Goal: Task Accomplishment & Management: Manage account settings

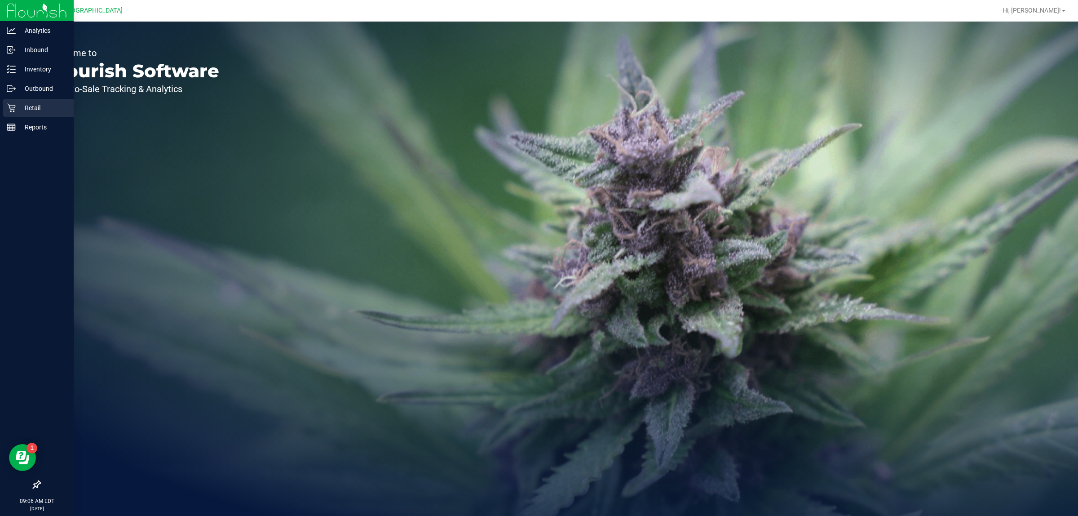
click at [17, 105] on p "Retail" at bounding box center [43, 107] width 54 height 11
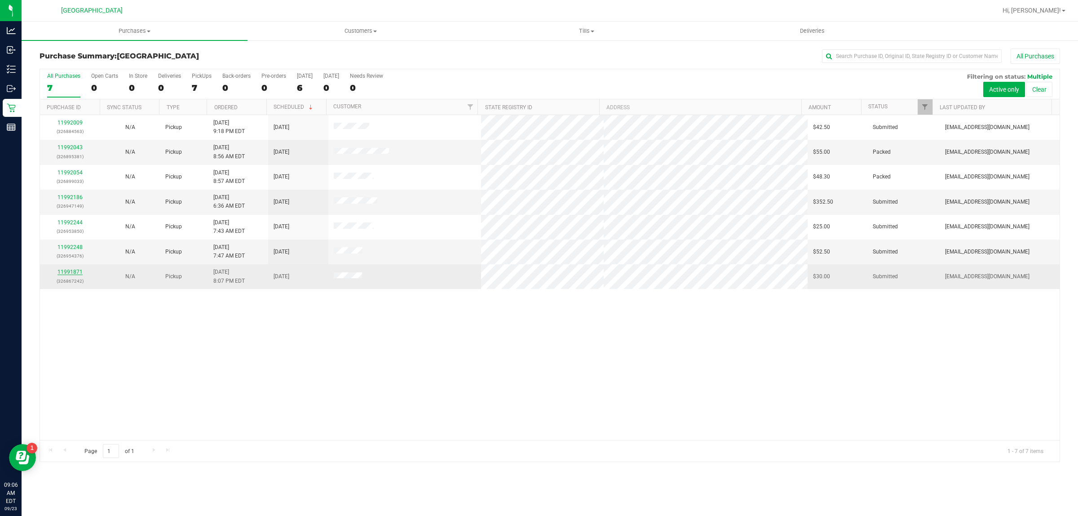
click at [79, 273] on link "11991871" at bounding box center [70, 272] width 25 height 6
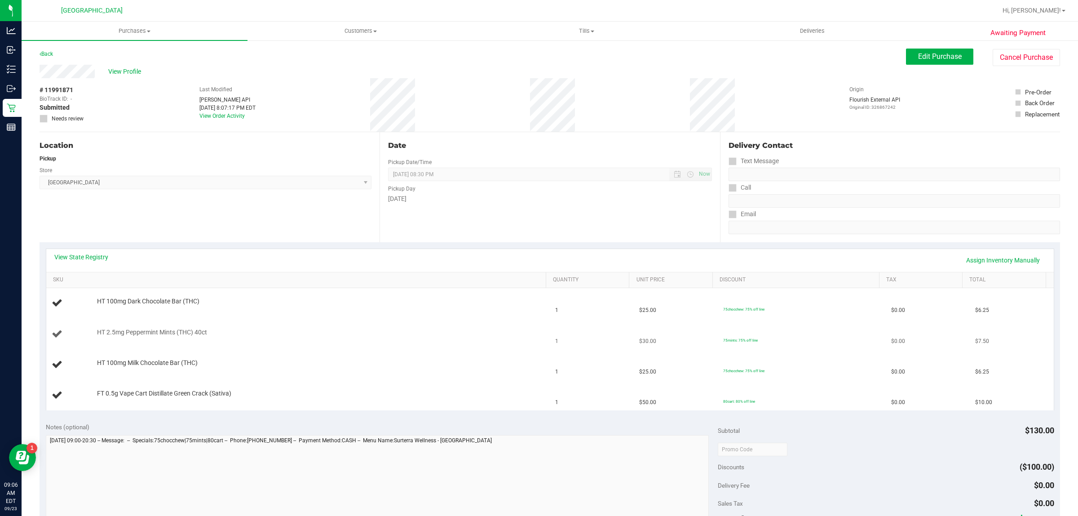
scroll to position [56, 0]
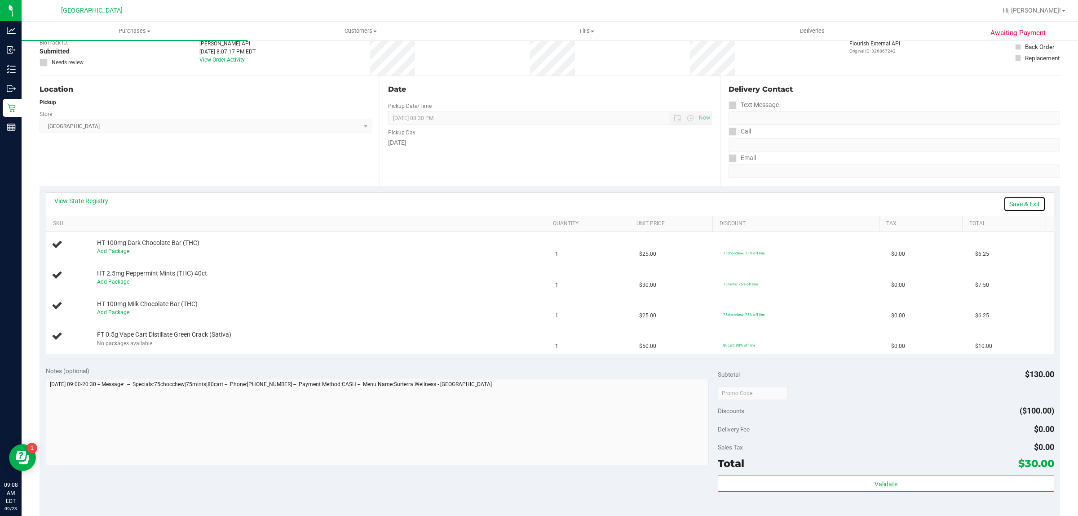
click at [1025, 208] on link "Save & Exit" at bounding box center [1025, 203] width 42 height 15
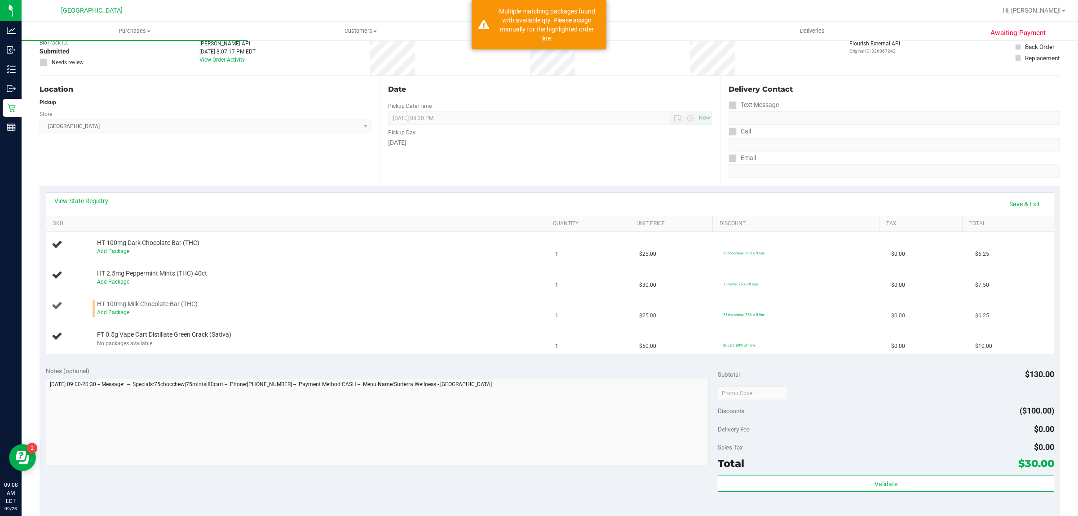
drag, startPoint x: 112, startPoint y: 299, endPoint x: 113, endPoint y: 306, distance: 7.2
click at [112, 300] on td "HT 100mg Milk Chocolate Bar (THC) Add Package" at bounding box center [298, 308] width 504 height 31
click at [115, 310] on link "Add Package" at bounding box center [113, 312] width 32 height 6
click at [181, 309] on span "Select Package" at bounding box center [215, 314] width 234 height 13
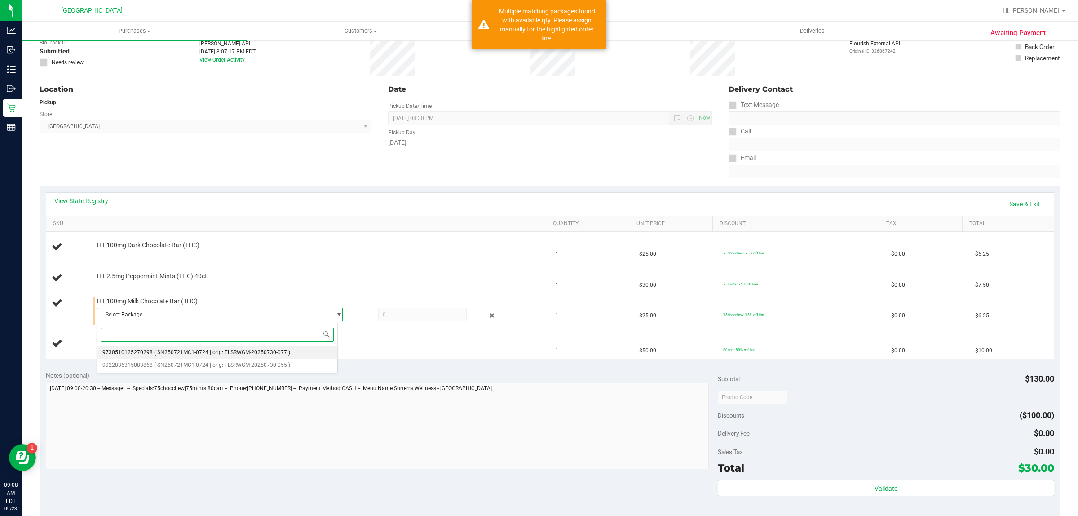
click at [197, 351] on span "( SN250721MC1-0724 | orig: FLSRWGM-20250730-077 )" at bounding box center [222, 352] width 136 height 6
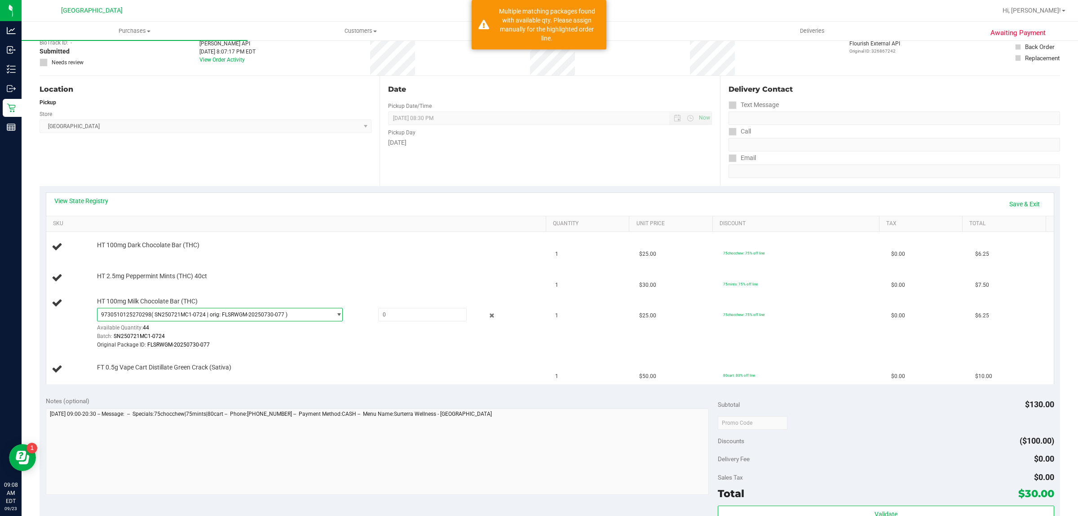
drag, startPoint x: 195, startPoint y: 309, endPoint x: 195, endPoint y: 328, distance: 19.3
click at [195, 309] on span "9730510125270298 ( SN250721MC1-0724 | orig: FLSRWGM-20250730-077 )" at bounding box center [215, 314] width 234 height 13
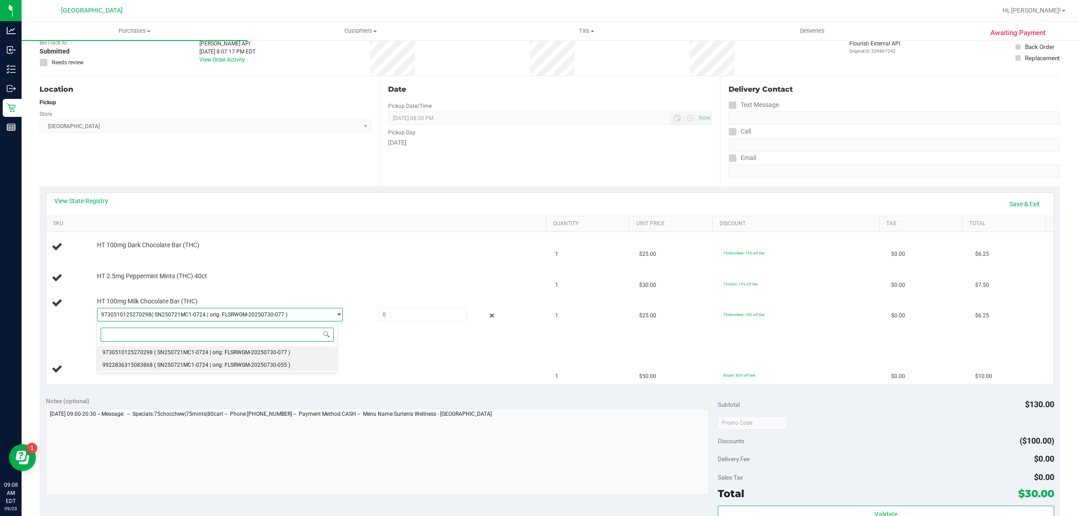
click at [193, 364] on span "( SN250721MC1-0724 | orig: FLSRWGM-20250730-055 )" at bounding box center [222, 365] width 136 height 6
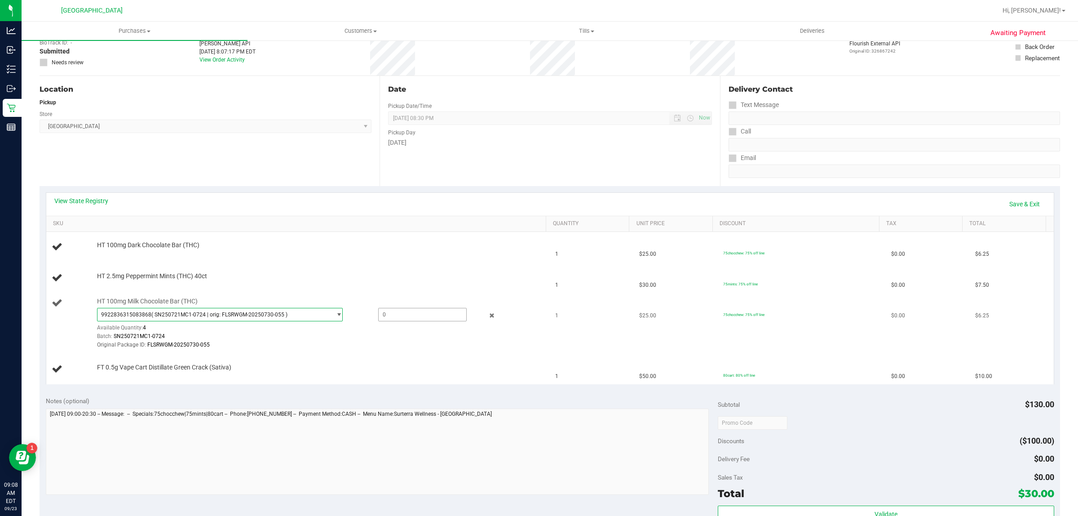
click at [398, 315] on span at bounding box center [422, 314] width 89 height 13
type input "1"
type input "1.0000"
click at [376, 256] on td "HT 100mg Dark Chocolate Bar (THC)" at bounding box center [298, 247] width 504 height 31
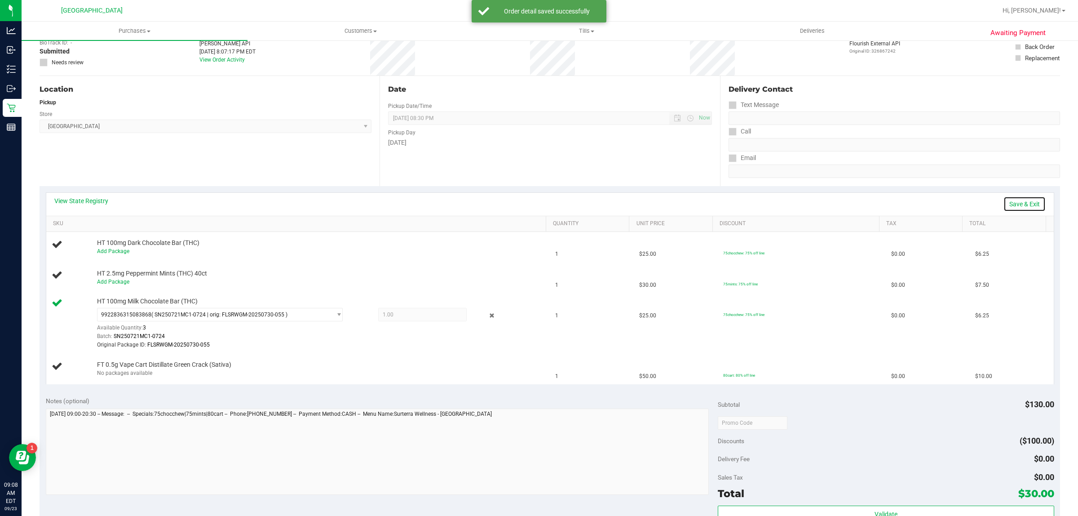
click at [1011, 200] on link "Save & Exit" at bounding box center [1025, 203] width 42 height 15
click at [994, 211] on link "Assign Inventory Manually" at bounding box center [1003, 203] width 85 height 15
click at [1004, 209] on link "Save & Exit" at bounding box center [1025, 203] width 42 height 15
click at [991, 198] on link "Assign Inventory Manually" at bounding box center [1003, 203] width 85 height 15
click at [109, 251] on link "Add Package" at bounding box center [113, 251] width 32 height 6
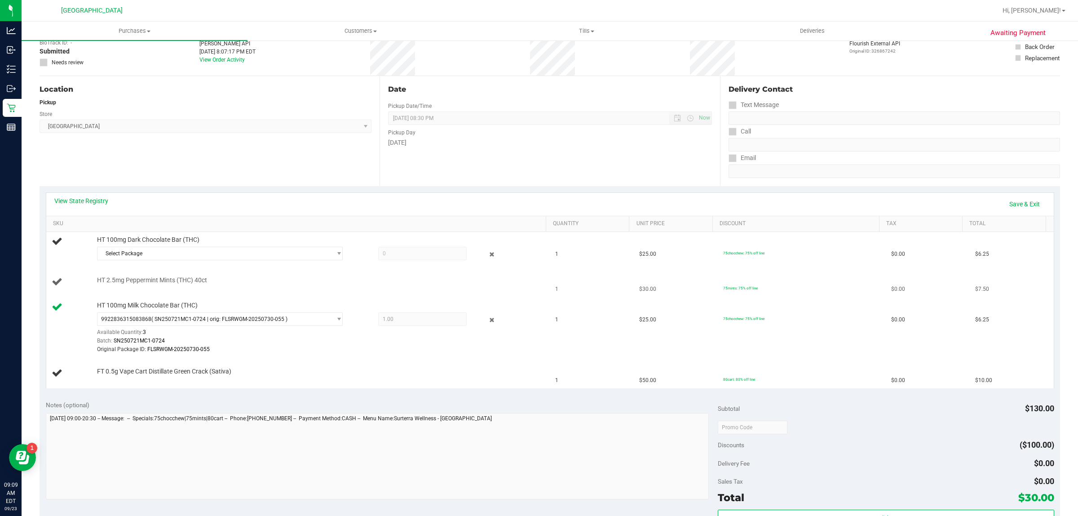
click at [158, 268] on td "HT 2.5mg Peppermint Mints (THC) 40ct" at bounding box center [298, 282] width 504 height 31
click at [163, 254] on span "Select Package" at bounding box center [215, 253] width 234 height 13
click at [185, 289] on span "( SN250708DC1-0715 | orig: FLSRWGM-20250721-276 )" at bounding box center [221, 291] width 135 height 6
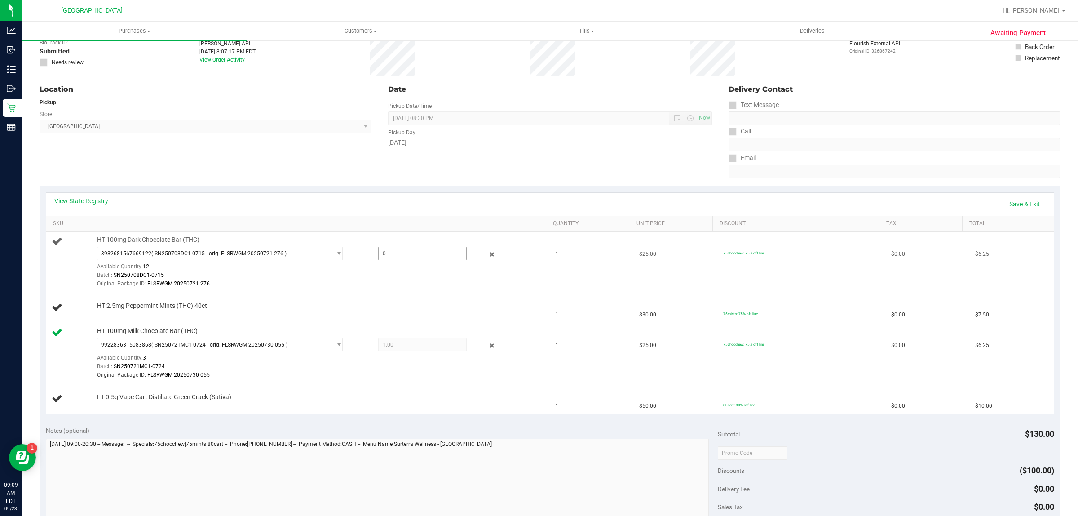
drag, startPoint x: 379, startPoint y: 245, endPoint x: 400, endPoint y: 255, distance: 23.5
click at [379, 246] on div "HT 100mg Dark Chocolate Bar (THC) 3982681567669122 ( SN250708DC1-0715 | orig: F…" at bounding box center [317, 261] width 448 height 53
click at [403, 256] on span at bounding box center [422, 253] width 89 height 13
type input "1"
type input "1.0000"
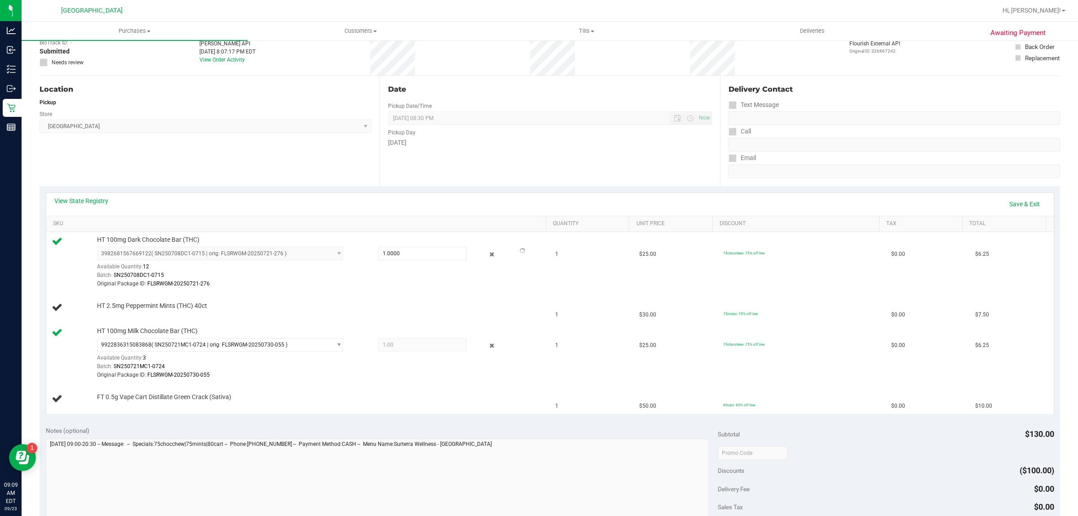
click at [372, 204] on div "View State Registry Save & Exit" at bounding box center [550, 203] width 992 height 15
click at [1015, 201] on link "Save & Exit" at bounding box center [1025, 203] width 42 height 15
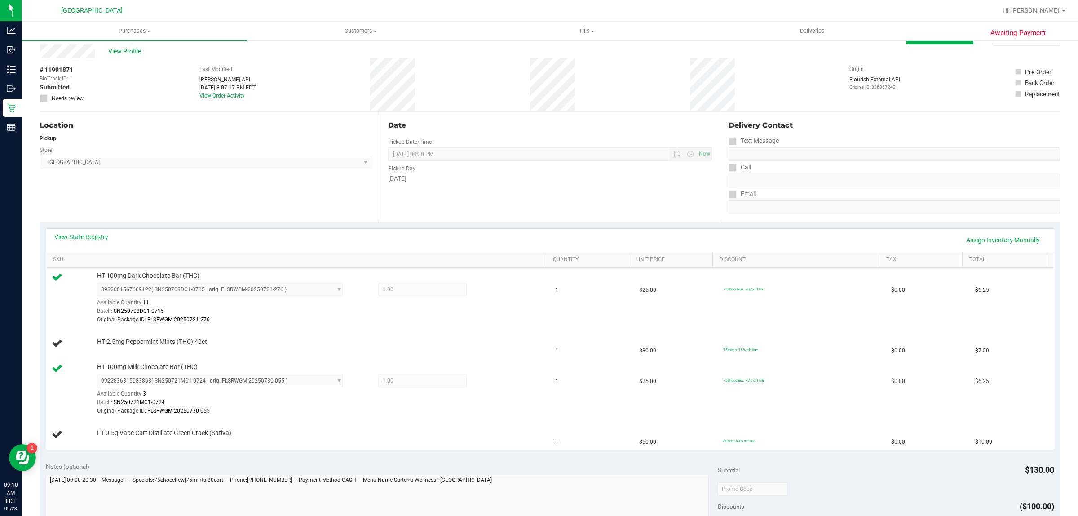
scroll to position [0, 0]
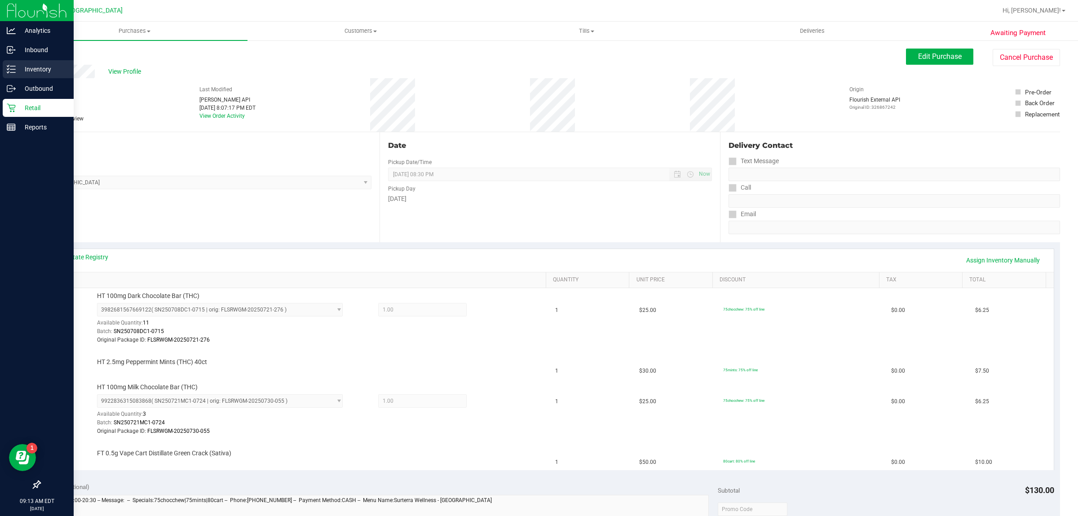
click at [36, 67] on p "Inventory" at bounding box center [43, 69] width 54 height 11
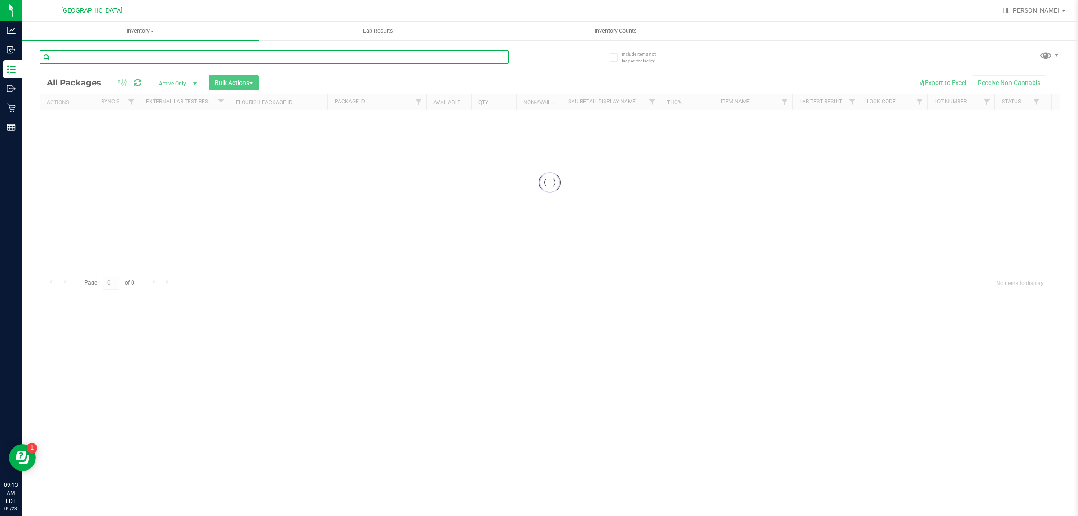
click at [151, 58] on input "text" at bounding box center [275, 56] width 470 height 13
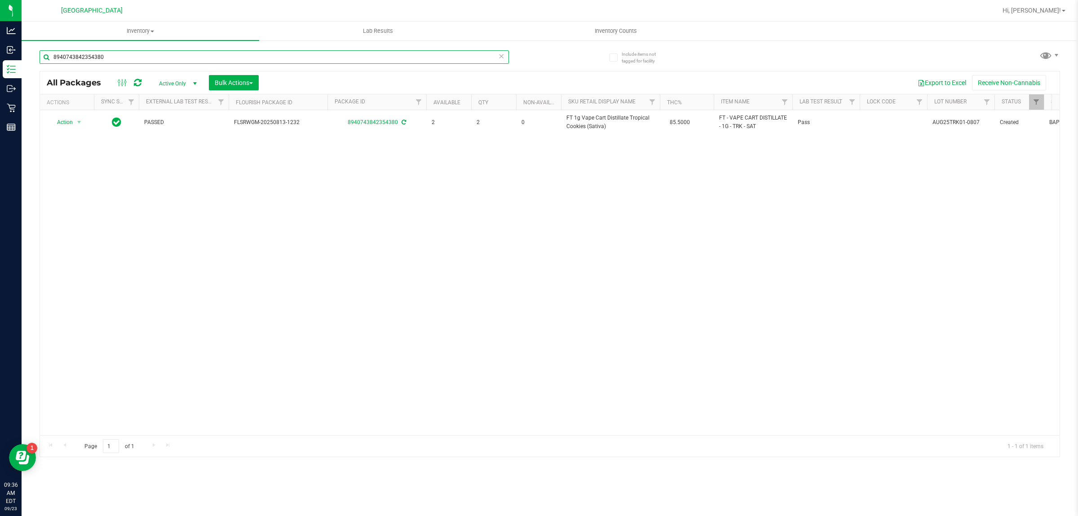
click at [151, 58] on input "8940743842354380" at bounding box center [275, 56] width 470 height 13
click at [213, 57] on input "0671295202475085" at bounding box center [275, 56] width 470 height 13
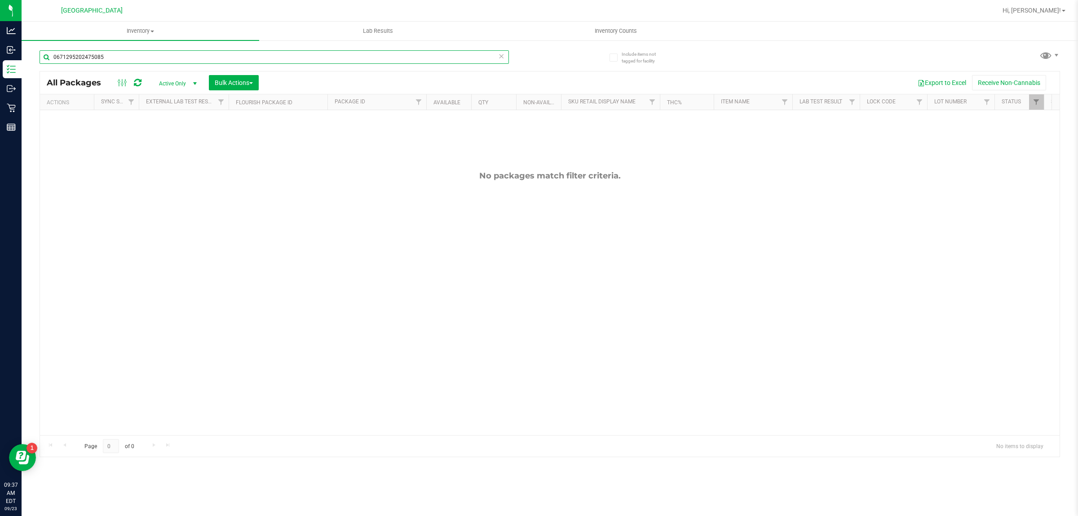
click at [213, 57] on input "0671295202475085" at bounding box center [275, 56] width 470 height 13
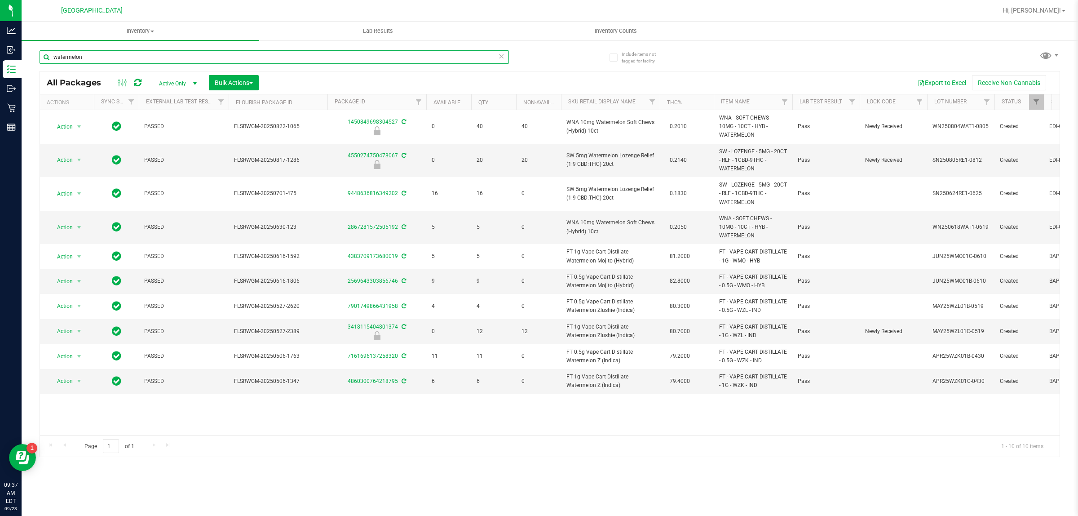
click at [176, 61] on input "watermelon" at bounding box center [275, 56] width 470 height 13
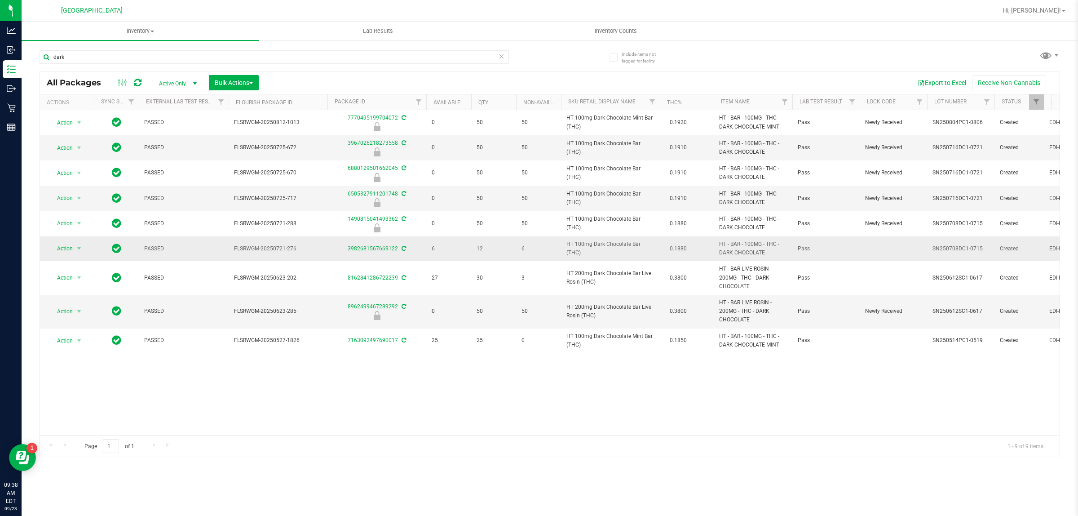
click at [586, 256] on span "HT 100mg Dark Chocolate Bar (THC)" at bounding box center [611, 248] width 88 height 17
copy td "HT 100mg Dark Chocolate Bar (THC)"
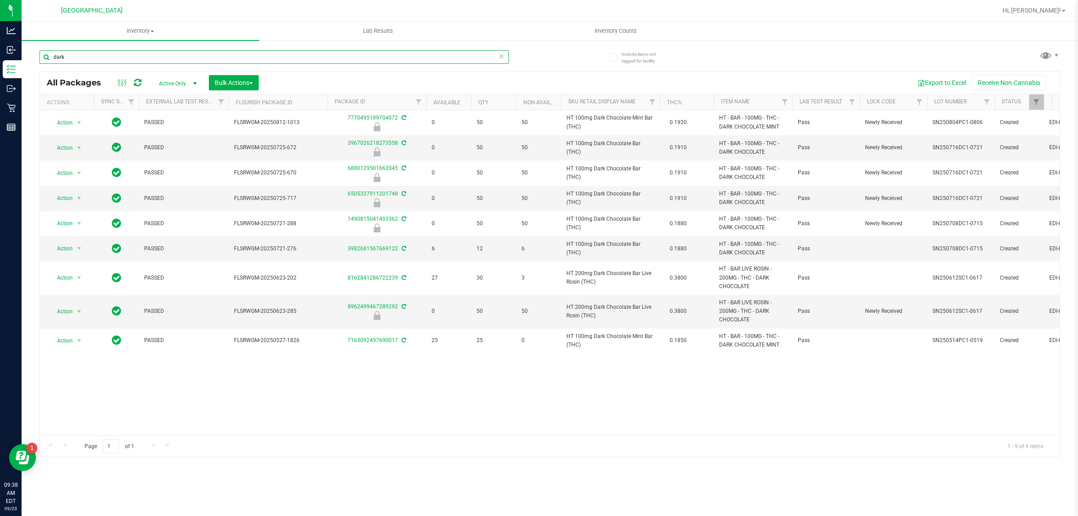
click at [367, 58] on input "dark" at bounding box center [275, 56] width 470 height 13
paste input "HT 100mg Dark Chocolate Bar (THC)"
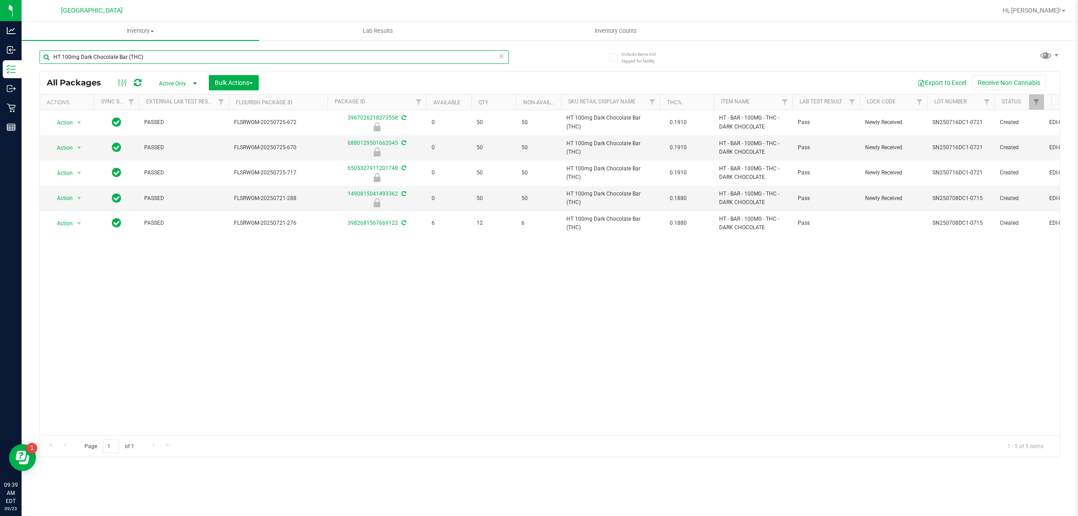
click at [396, 54] on input "HT 100mg Dark Chocolate Bar (THC)" at bounding box center [275, 56] width 470 height 13
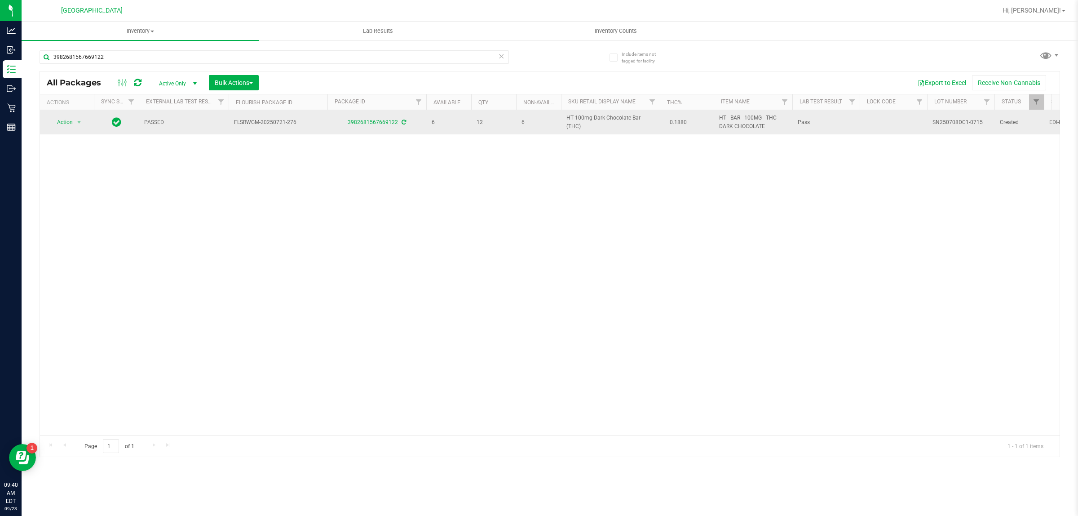
click at [590, 118] on span "HT 100mg Dark Chocolate Bar (THC)" at bounding box center [611, 122] width 88 height 17
copy td "HT 100mg Dark Chocolate Bar (THC)"
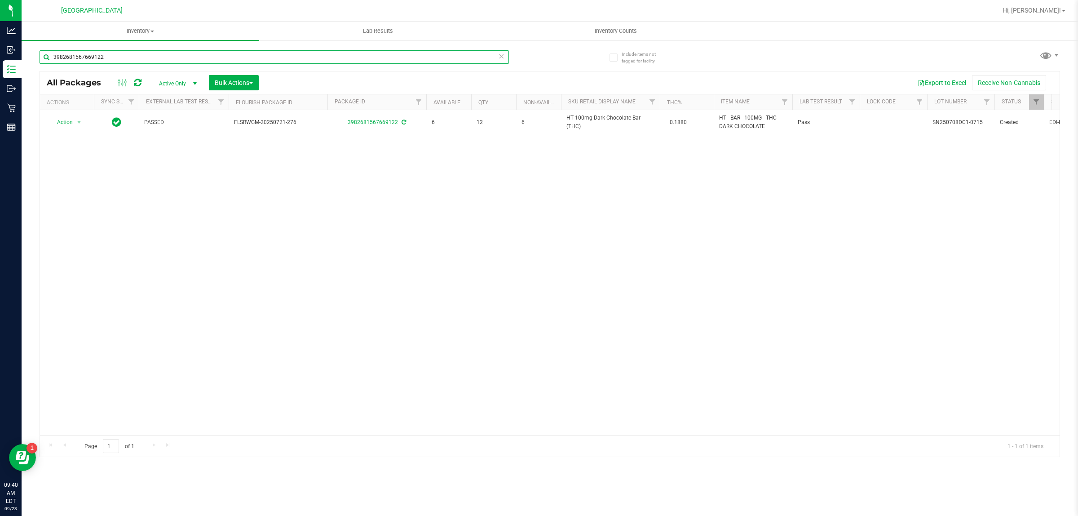
click at [454, 59] on input "3982681567669122" at bounding box center [275, 56] width 470 height 13
paste input "HT 100mg Dark Chocolate Bar (THC)"
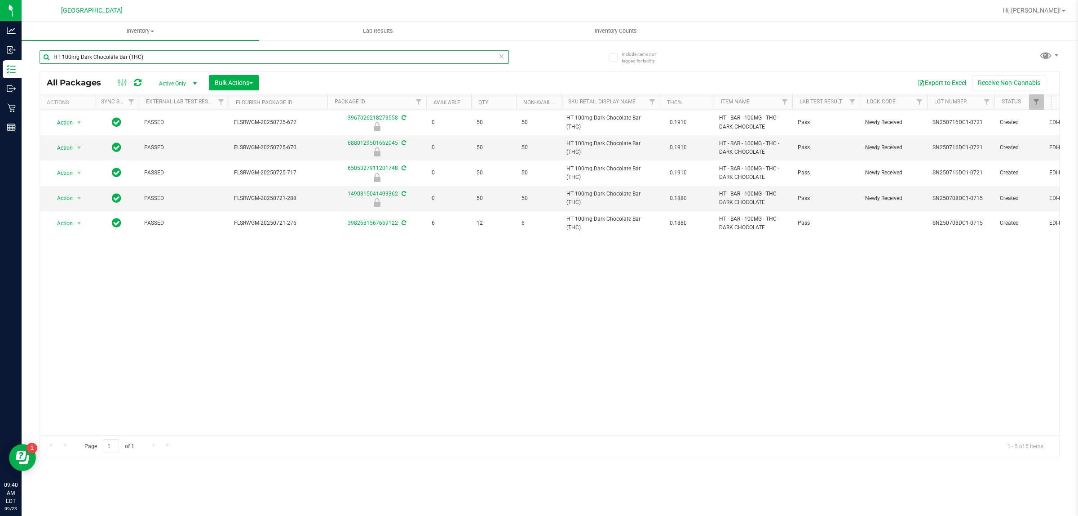
click at [392, 61] on input "HT 100mg Dark Chocolate Bar (THC)" at bounding box center [275, 56] width 470 height 13
type input "H"
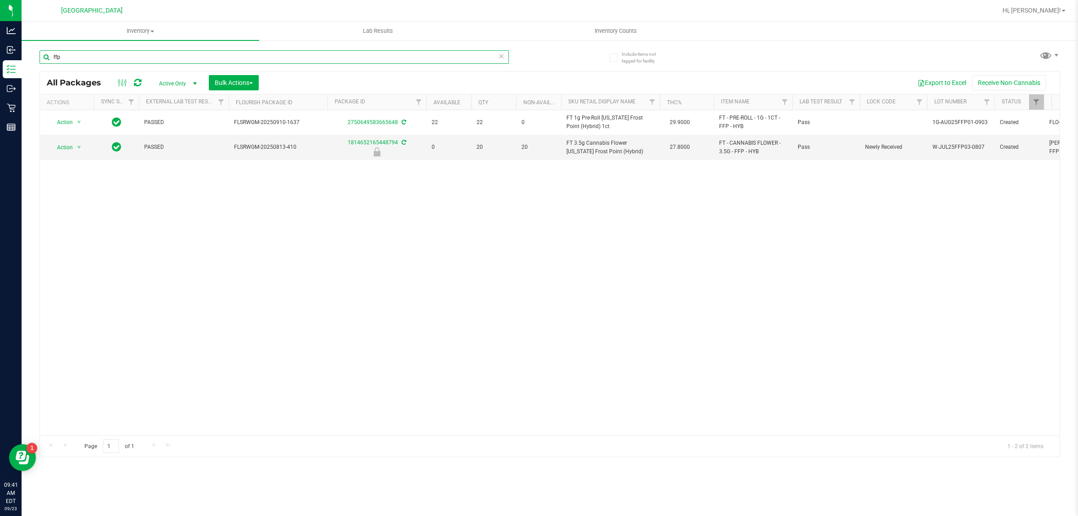
click at [434, 58] on input "ffp" at bounding box center [275, 56] width 470 height 13
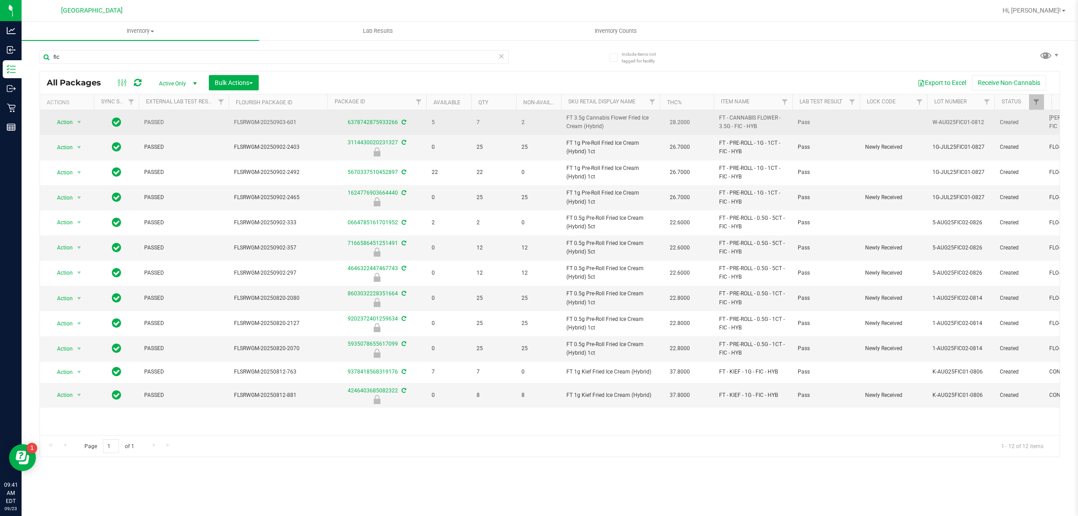
click at [596, 115] on span "FT 3.5g Cannabis Flower Fried Ice Cream (Hybrid)" at bounding box center [611, 122] width 88 height 17
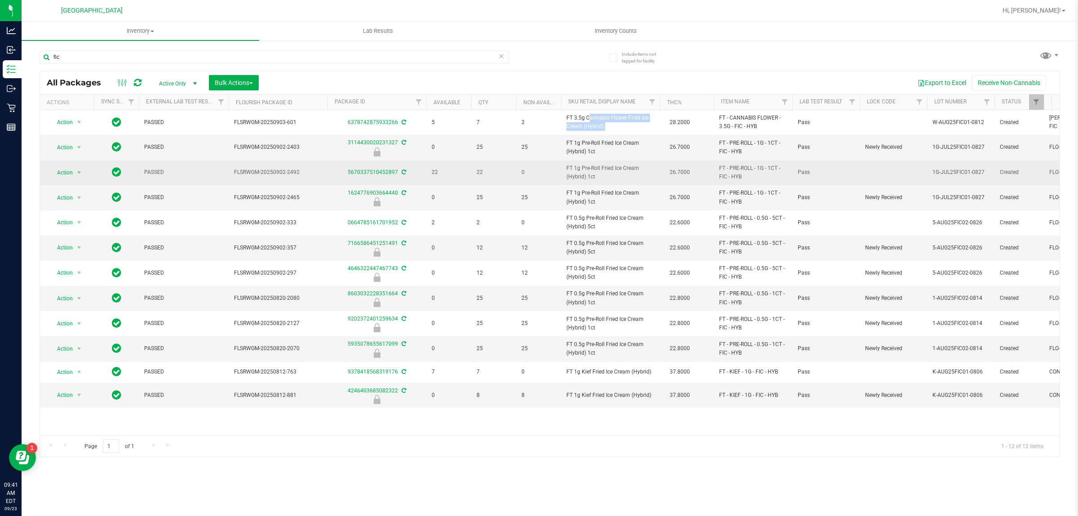
copy td "FT 3.5g Cannabis Flower Fried Ice Cream (Hybrid)"
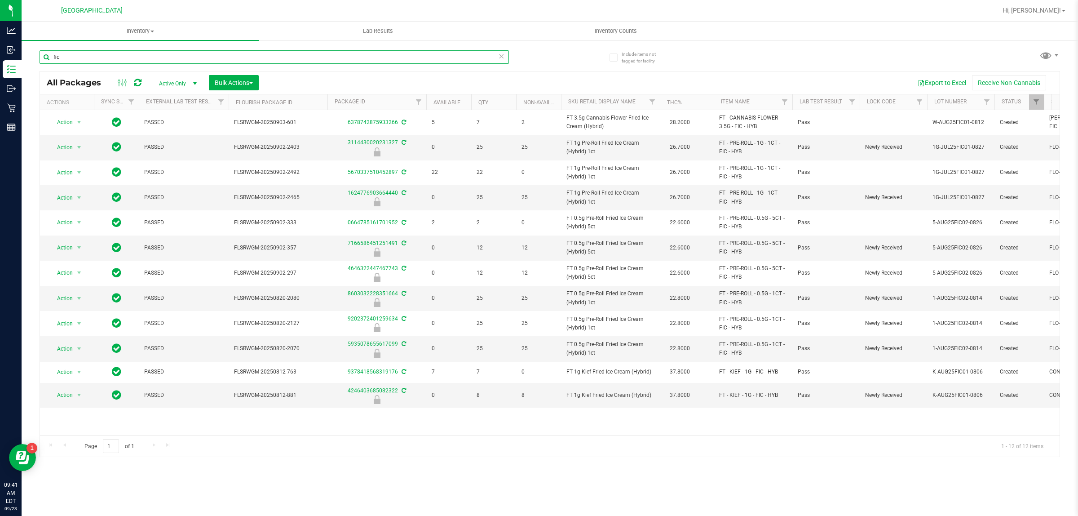
click at [225, 58] on input "fic" at bounding box center [275, 56] width 470 height 13
paste input "FT 3.5g Cannabis Flower Fried Ice Cream (Hybrid)"
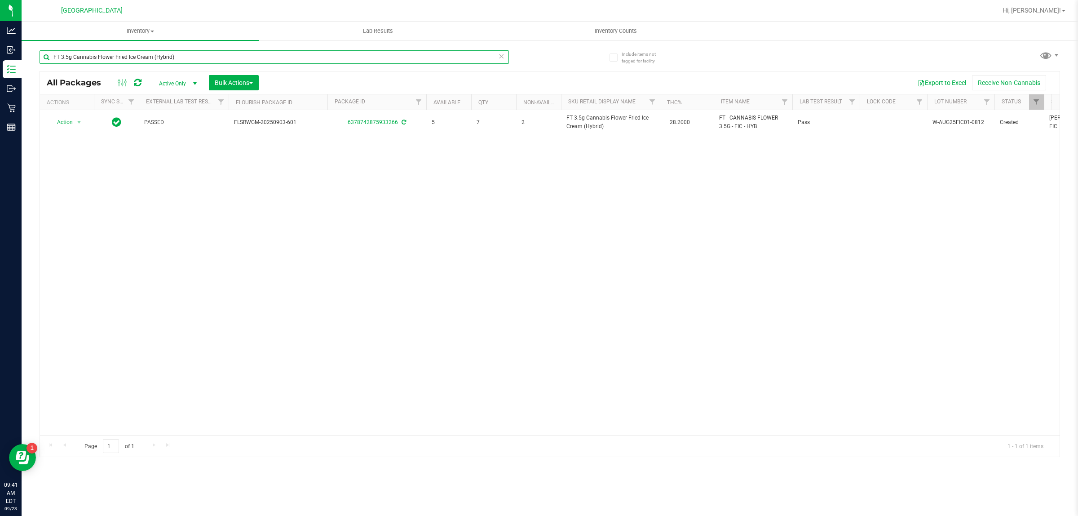
click at [250, 55] on input "FT 3.5g Cannabis Flower Fried Ice Cream (Hybrid)" at bounding box center [275, 56] width 470 height 13
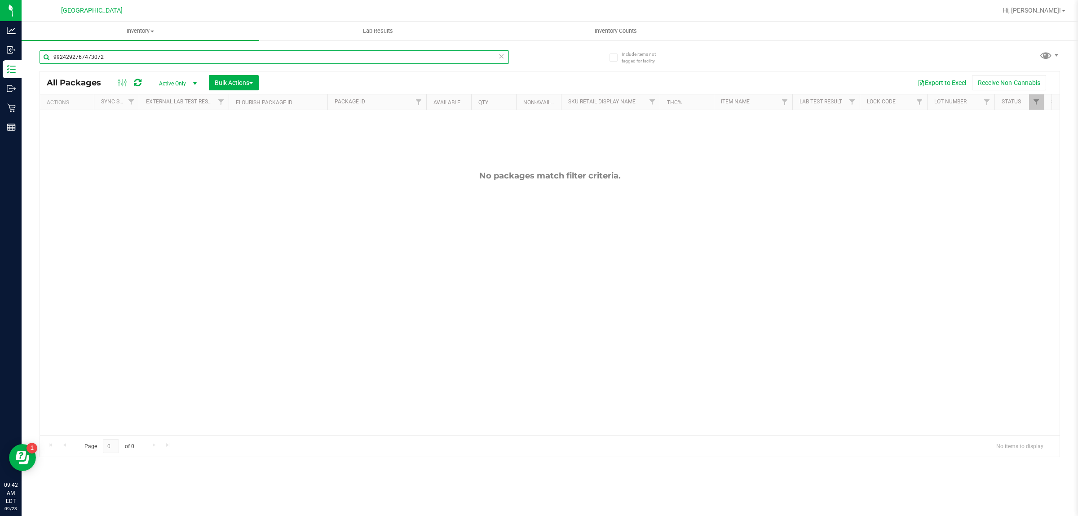
click at [231, 63] on input "9924292767473072" at bounding box center [275, 56] width 470 height 13
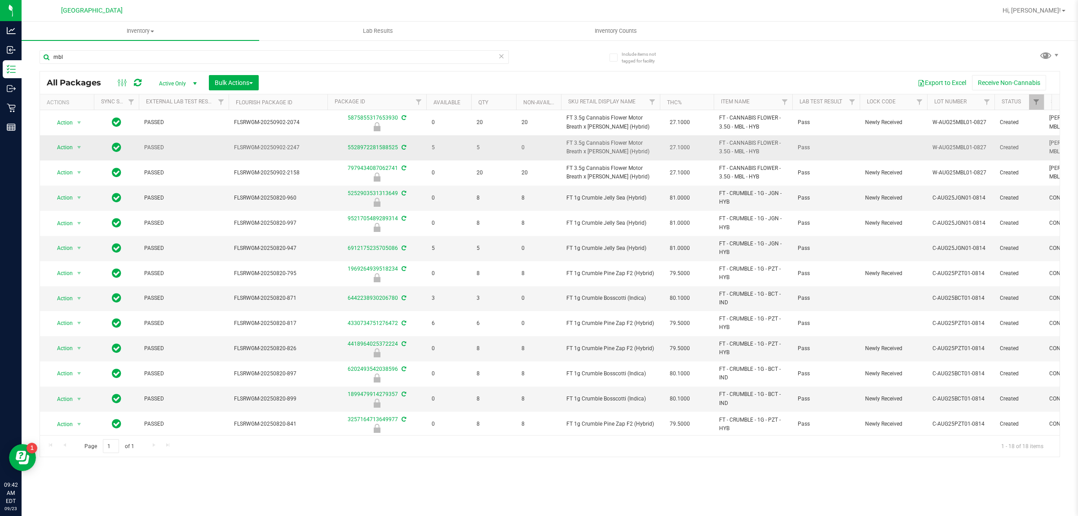
click at [612, 151] on span "FT 3.5g Cannabis Flower Motor Breath x Mike Larry (Hybrid)" at bounding box center [611, 147] width 88 height 17
copy td "FT 3.5g Cannabis Flower Motor Breath x Mike Larry (Hybrid)"
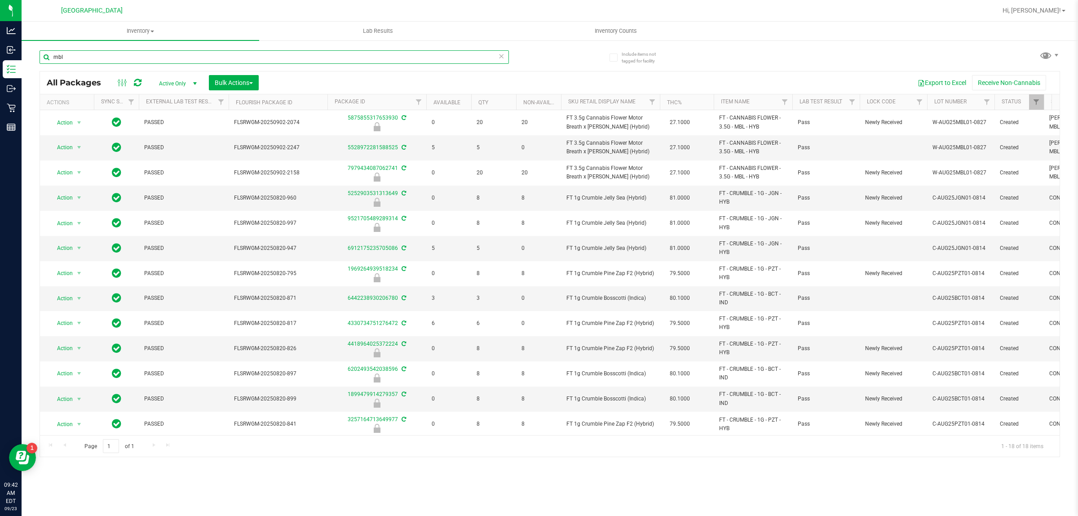
click at [279, 53] on input "mbl" at bounding box center [275, 56] width 470 height 13
paste input "FT 3.5g Cannabis Flower Motor Breath x Mike Larry (Hybrid)"
type input "FT 3.5g Cannabis Flower Motor Breath x Mike Larry (Hybrid)"
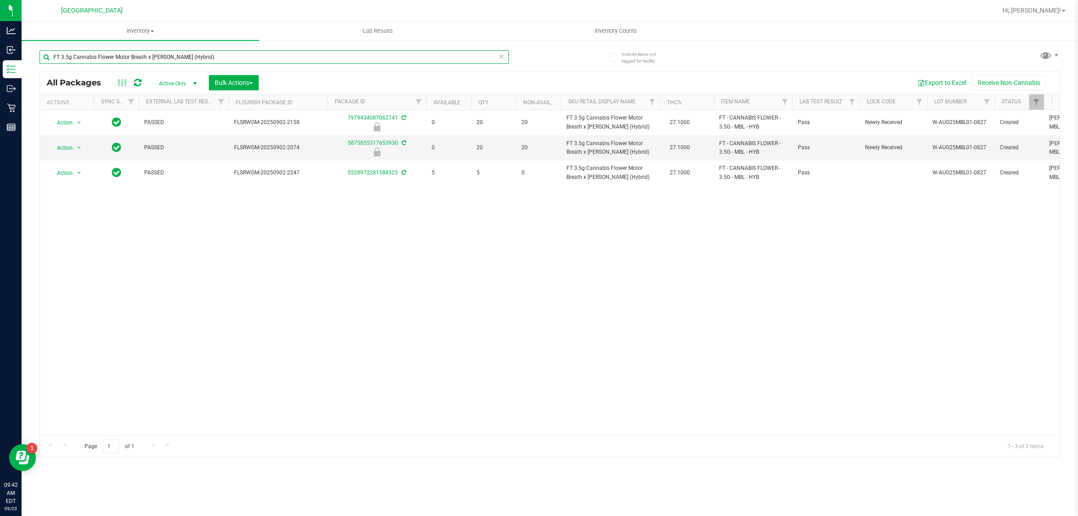
click at [346, 50] on input "FT 3.5g Cannabis Flower Motor Breath x Mike Larry (Hybrid)" at bounding box center [275, 56] width 470 height 13
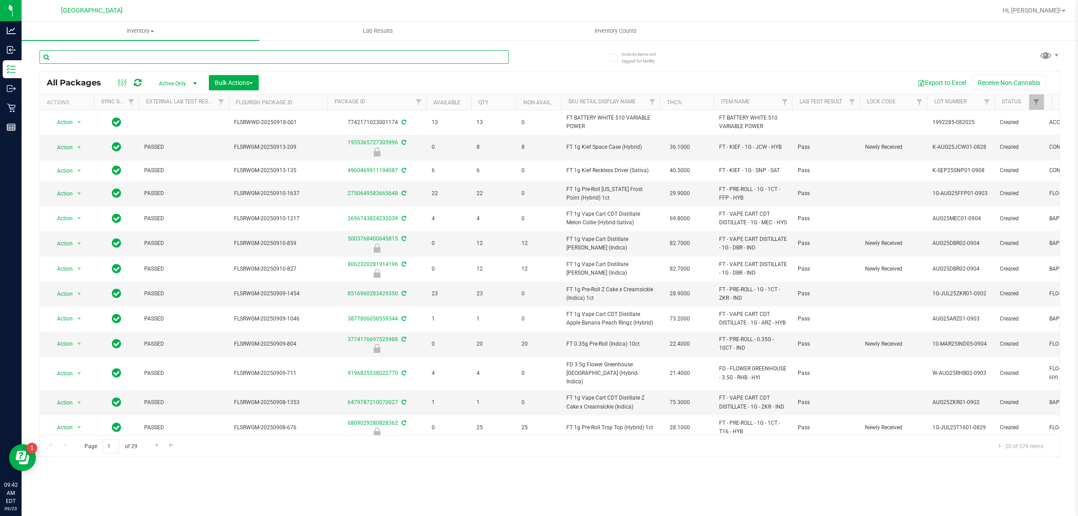
click at [343, 51] on input "text" at bounding box center [275, 56] width 470 height 13
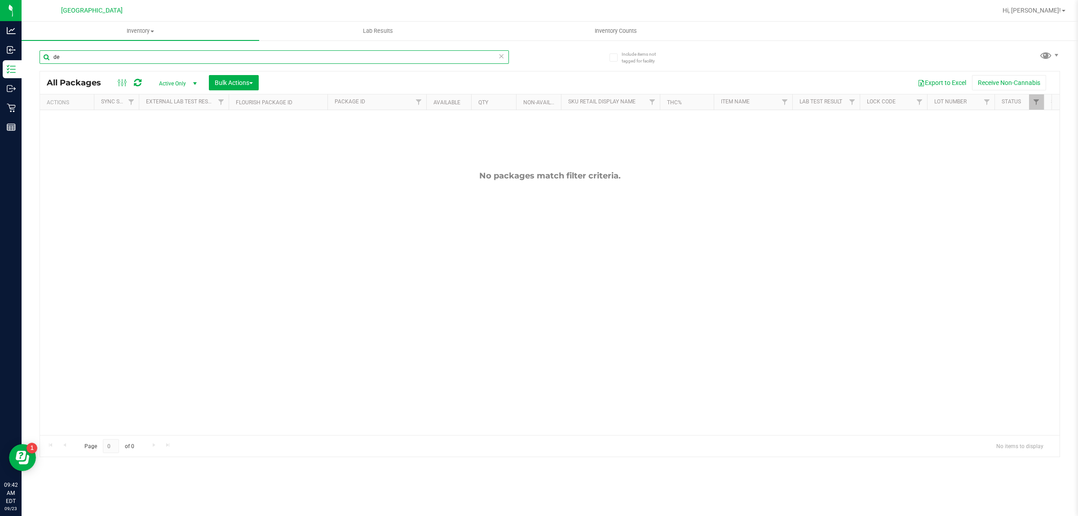
type input "d"
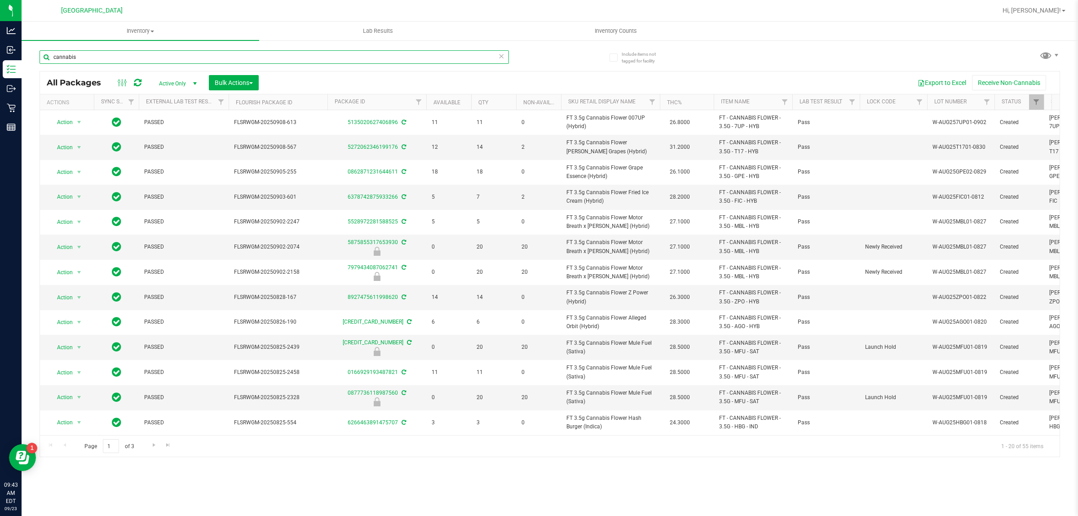
type input "cannabis"
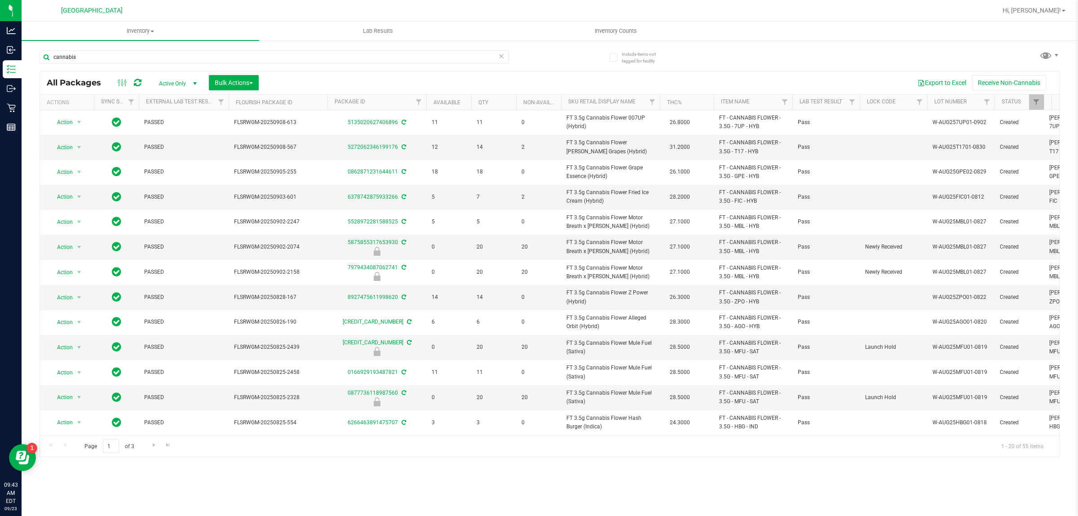
click at [759, 104] on th "Item Name" at bounding box center [753, 102] width 79 height 16
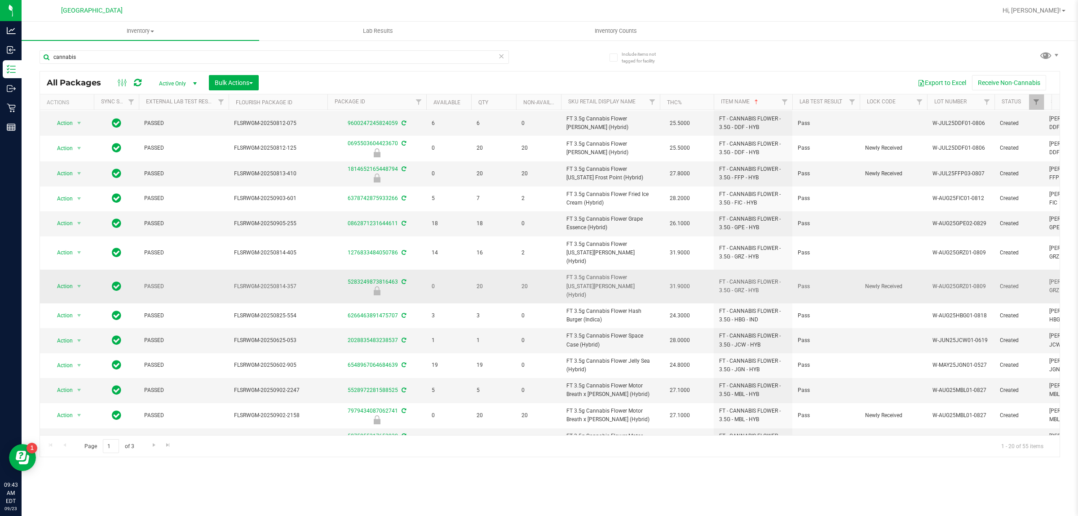
scroll to position [192, 0]
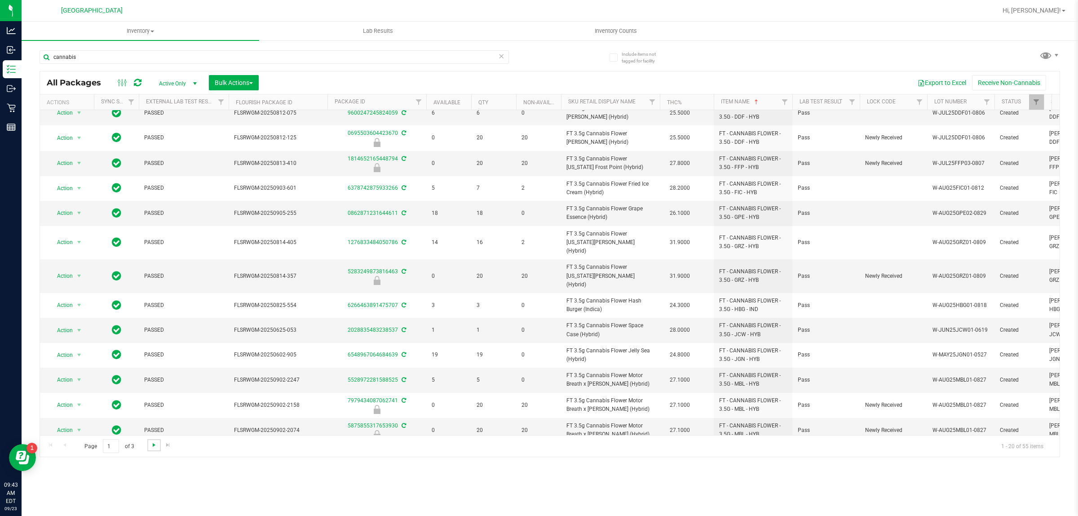
click at [154, 445] on span "Go to the next page" at bounding box center [154, 444] width 7 height 7
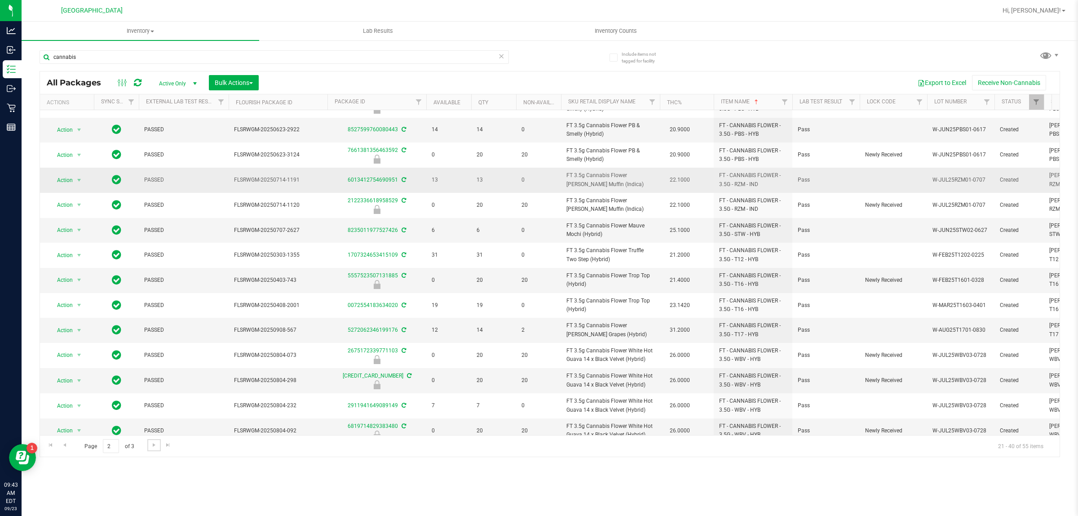
scroll to position [186, 0]
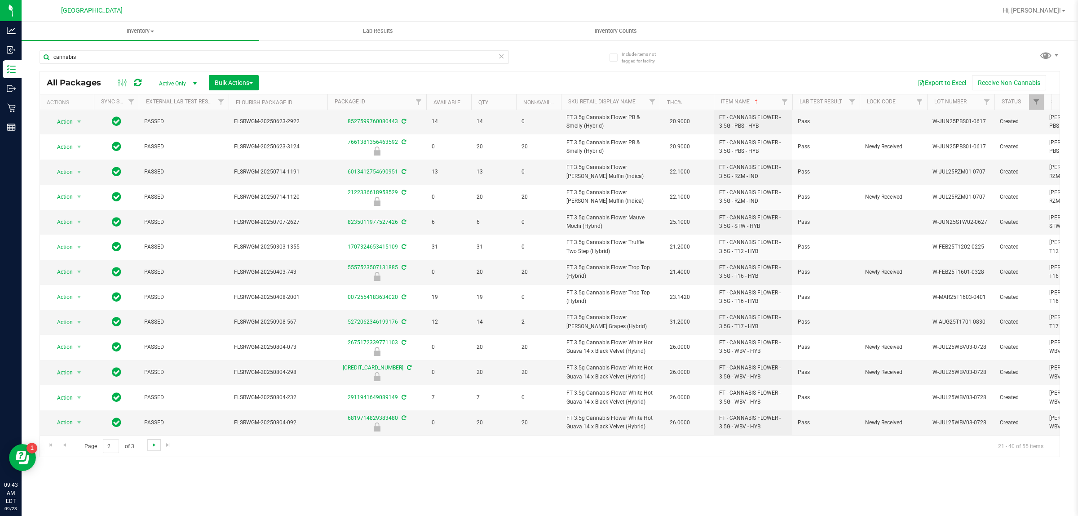
click at [154, 444] on span "Go to the next page" at bounding box center [154, 444] width 7 height 7
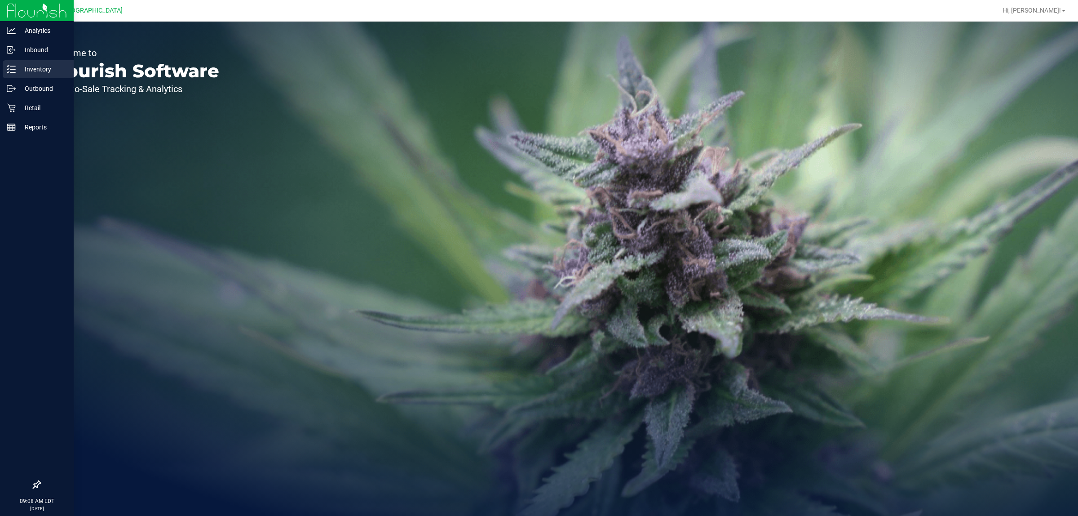
click at [36, 61] on div "Inventory" at bounding box center [38, 69] width 71 height 18
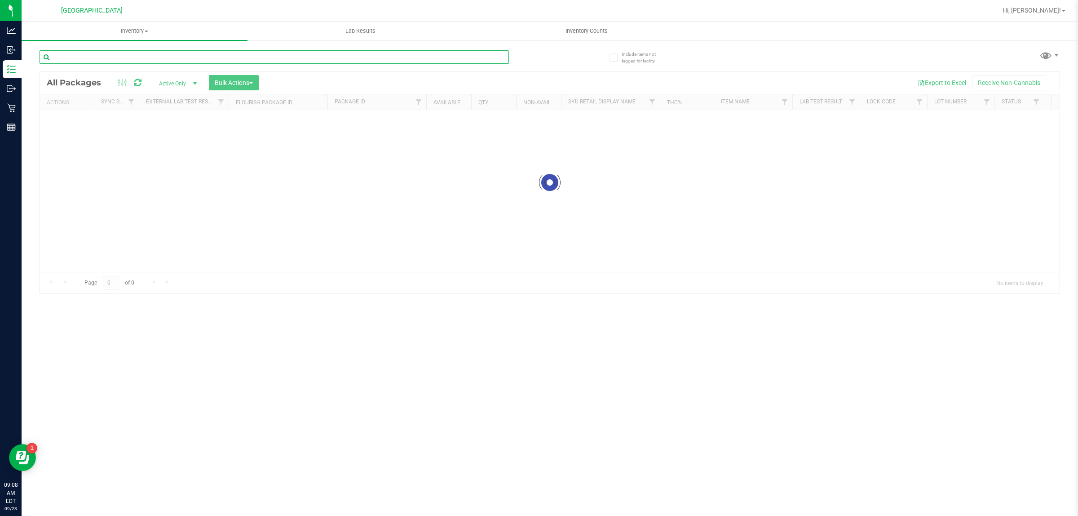
click at [113, 61] on input "text" at bounding box center [275, 56] width 470 height 13
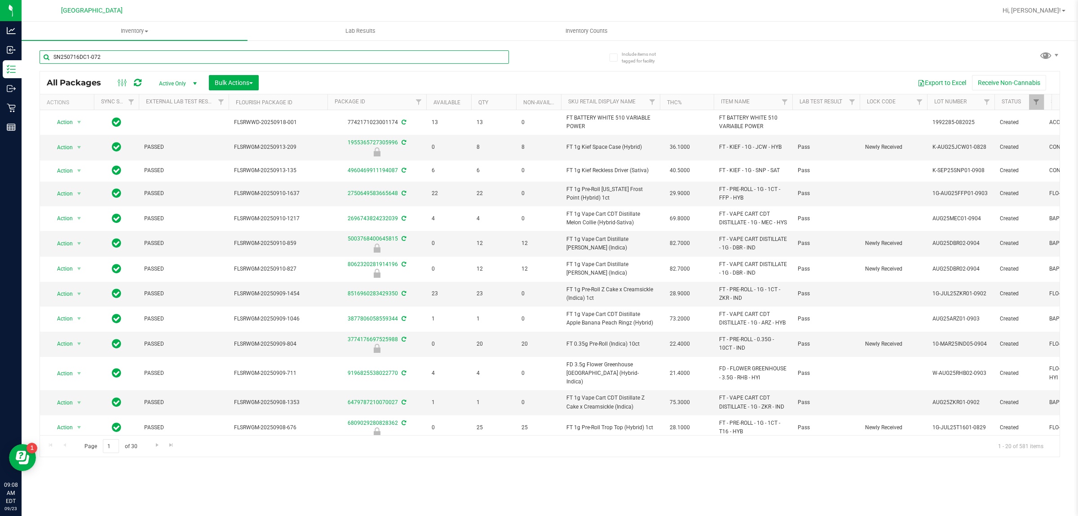
type input "SN250716DC1-0721"
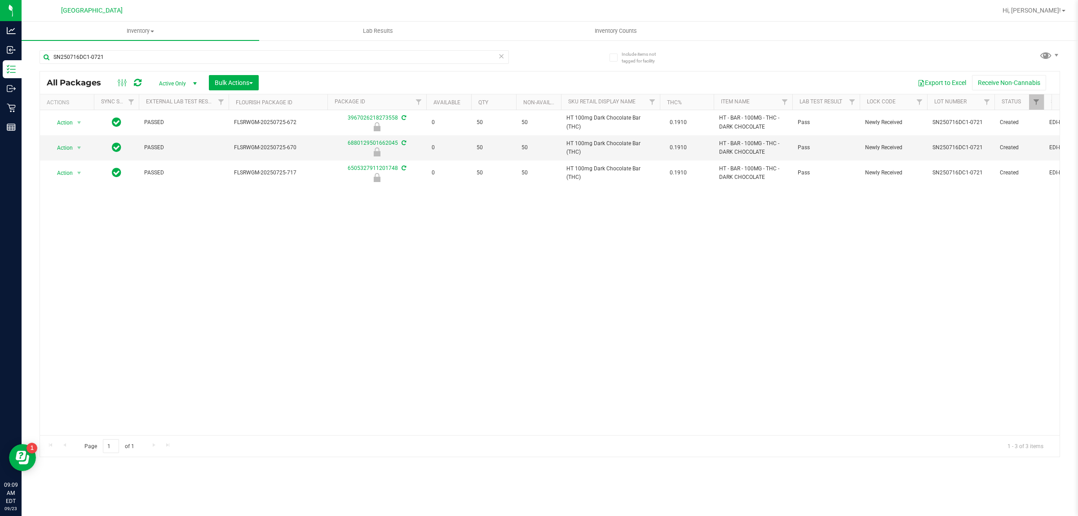
click at [591, 127] on span "HT 100mg Dark Chocolate Bar (THC)" at bounding box center [611, 122] width 88 height 17
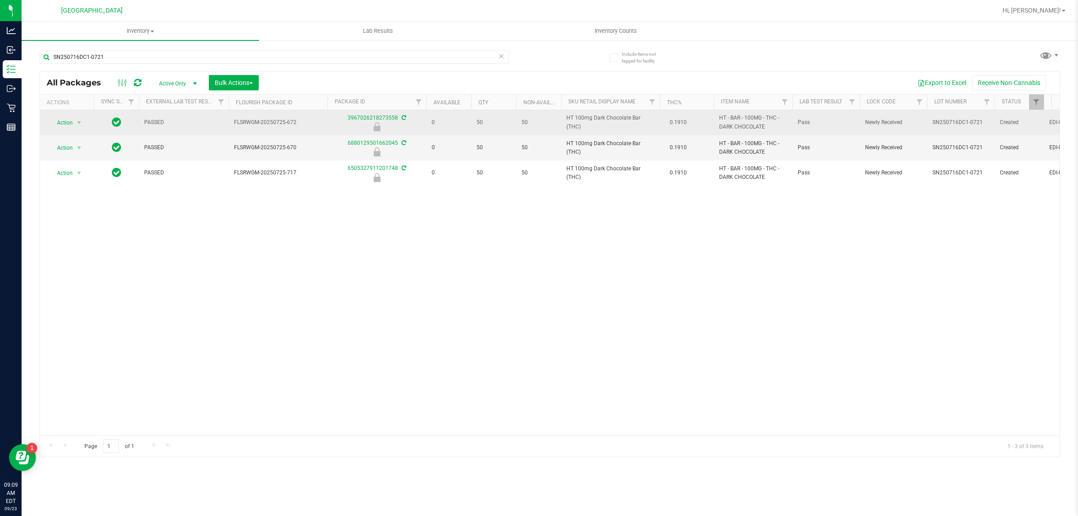
click at [592, 117] on span "HT 100mg Dark Chocolate Bar (THC)" at bounding box center [611, 122] width 88 height 17
copy td "HT 100mg Dark Chocolate Bar (THC)"
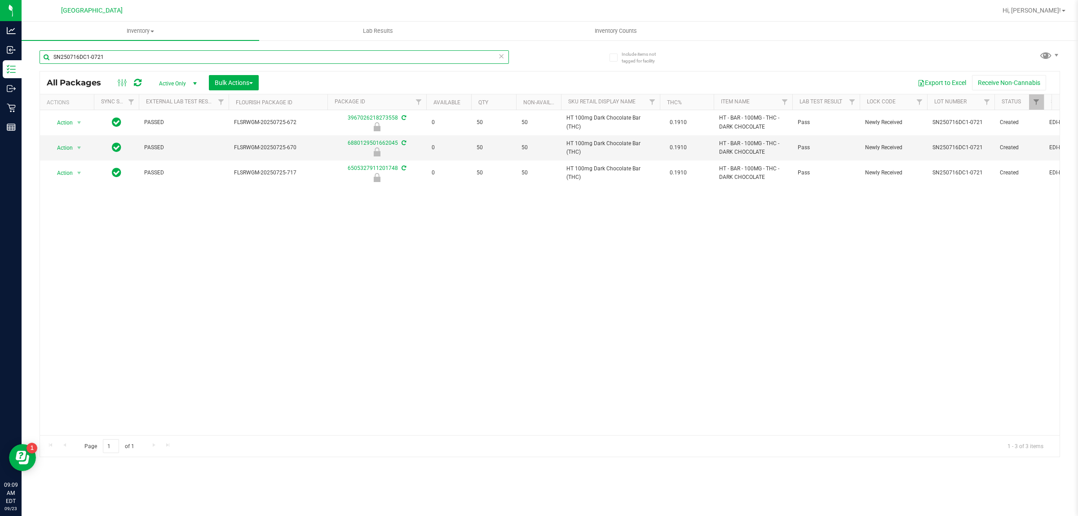
click at [387, 58] on input "SN250716DC1-0721" at bounding box center [275, 56] width 470 height 13
click at [389, 58] on input "SN250716DC1-0721" at bounding box center [275, 56] width 470 height 13
click at [390, 58] on input "SN250716DC1-0721" at bounding box center [275, 56] width 470 height 13
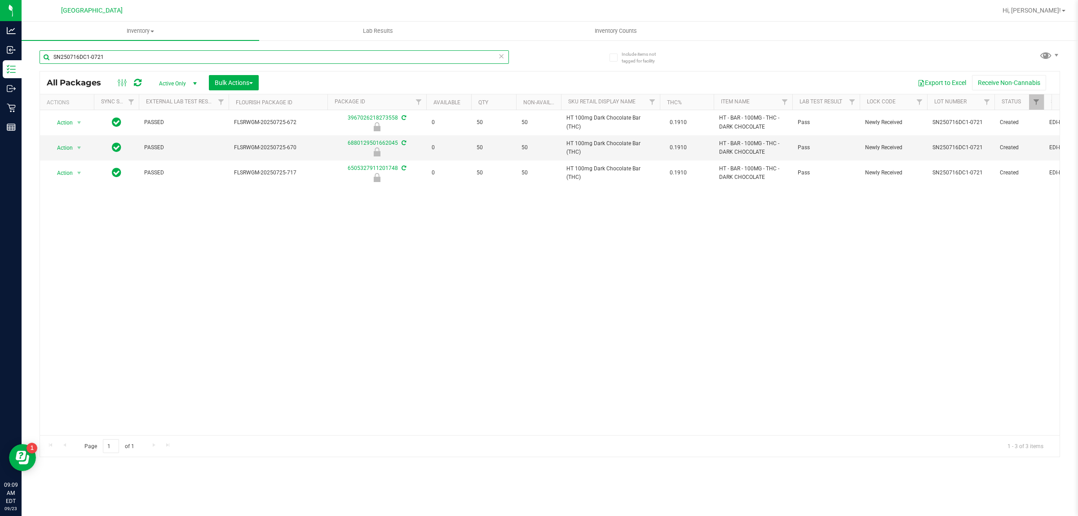
paste input "HT 100mg Dark Chocolate Bar (THC)"
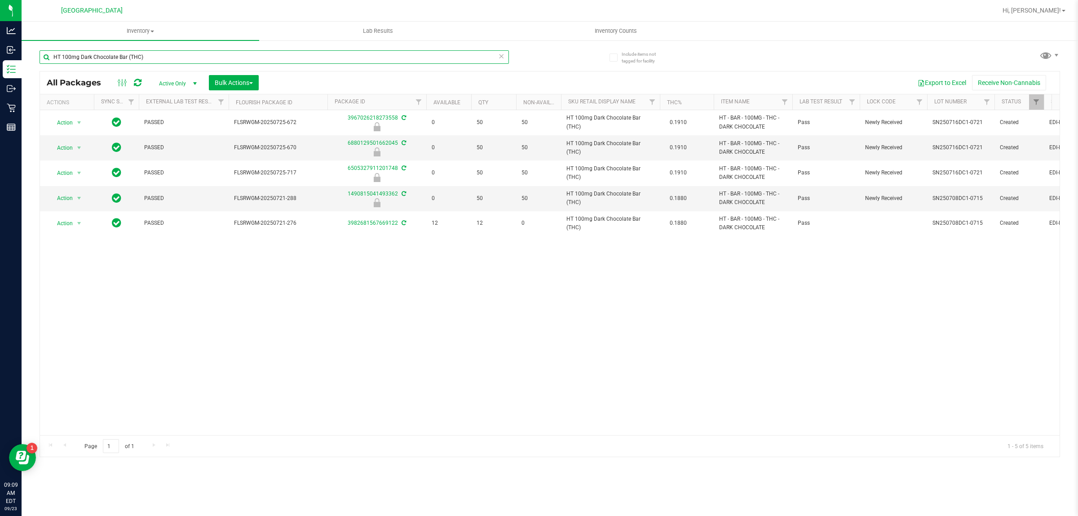
type input "HT 100mg Dark Chocolate Bar (THC)"
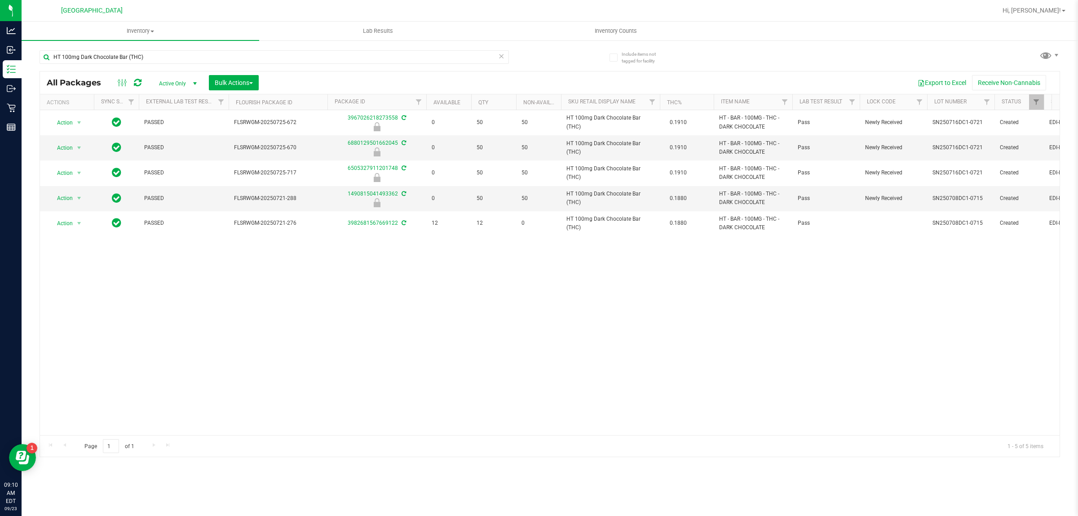
click at [542, 333] on div "Action Action Edit attributes Global inventory Locate package Package audit log…" at bounding box center [550, 272] width 1020 height 325
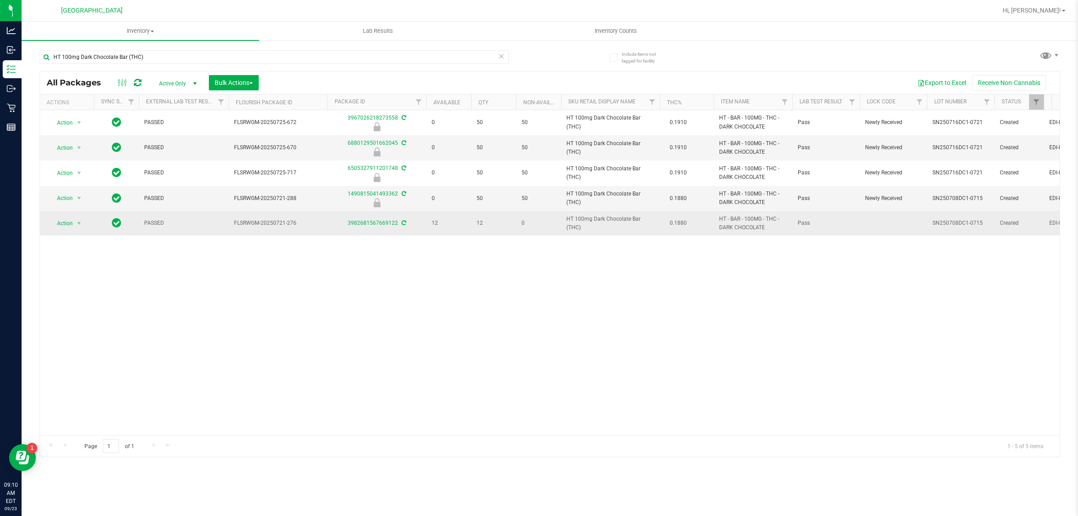
click at [504, 227] on span "12" at bounding box center [494, 223] width 34 height 9
click at [595, 222] on span "HT 100mg Dark Chocolate Bar (THC)" at bounding box center [611, 223] width 88 height 17
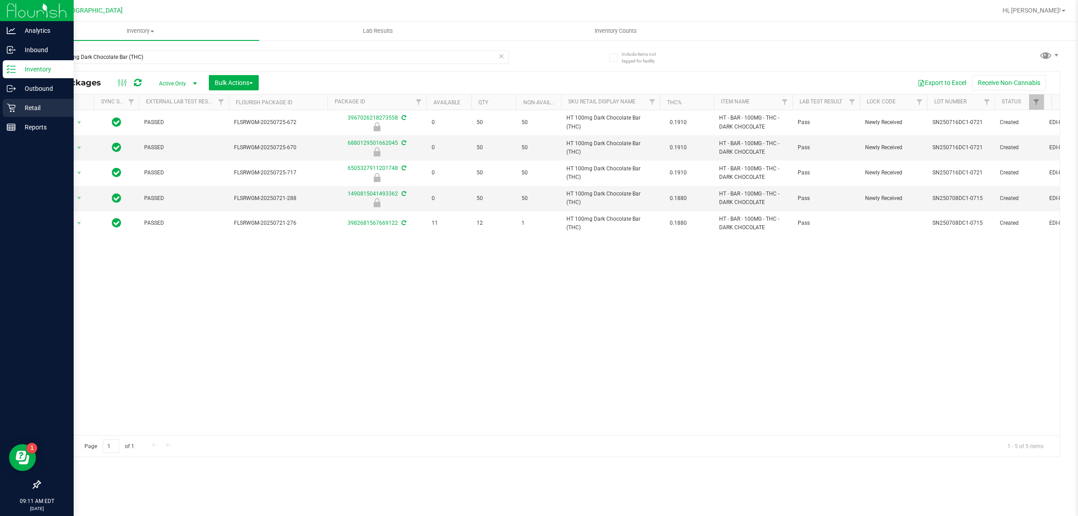
click at [17, 105] on p "Retail" at bounding box center [43, 107] width 54 height 11
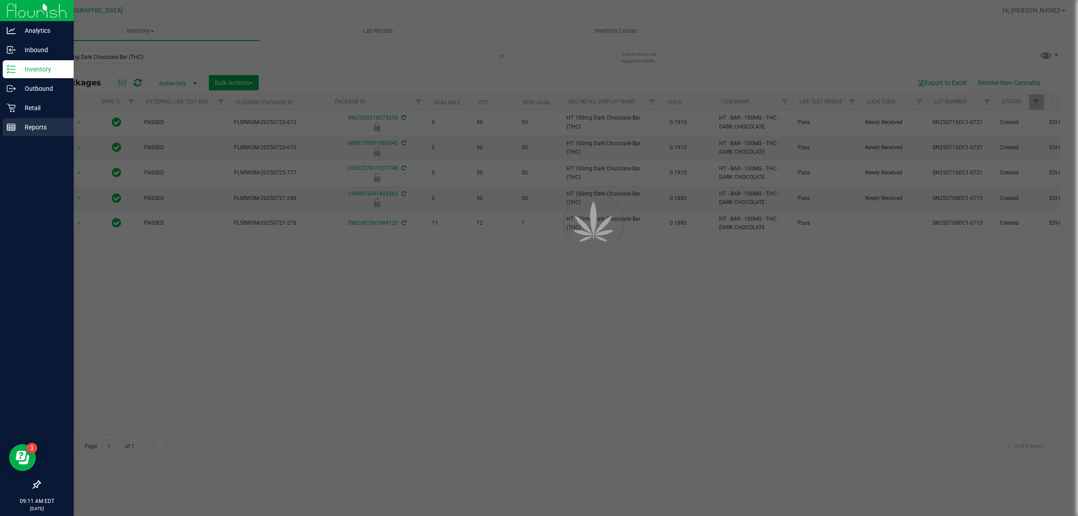
click at [36, 120] on div "Reports" at bounding box center [38, 127] width 71 height 18
click at [39, 126] on p "Reports" at bounding box center [43, 127] width 54 height 11
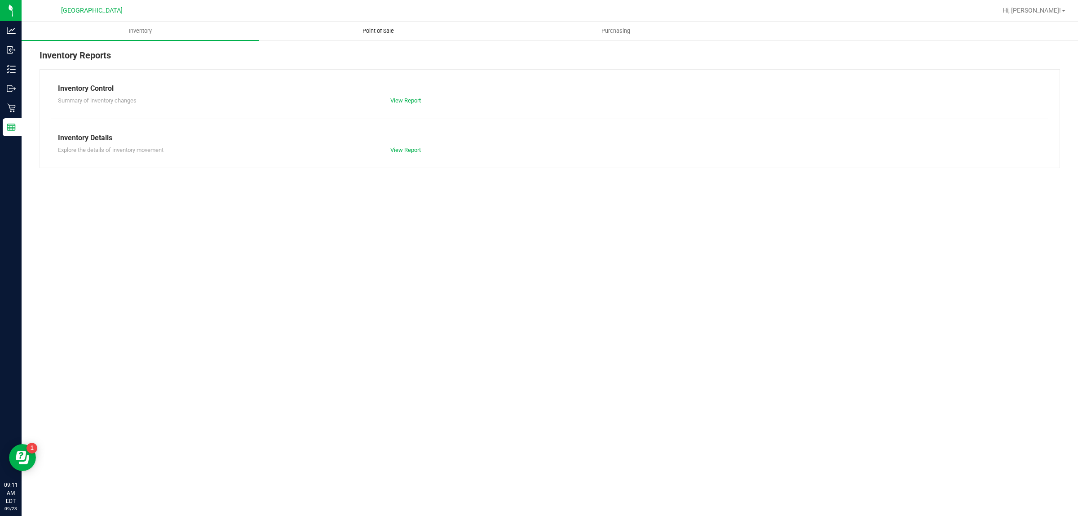
click at [391, 36] on uib-tab-heading "Point of Sale" at bounding box center [378, 31] width 237 height 18
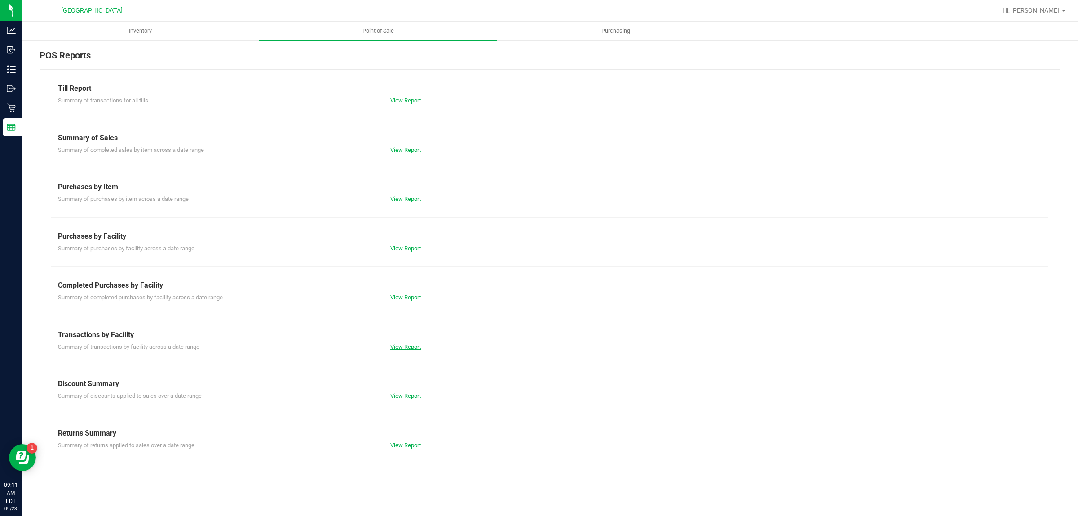
click at [417, 346] on link "View Report" at bounding box center [405, 346] width 31 height 7
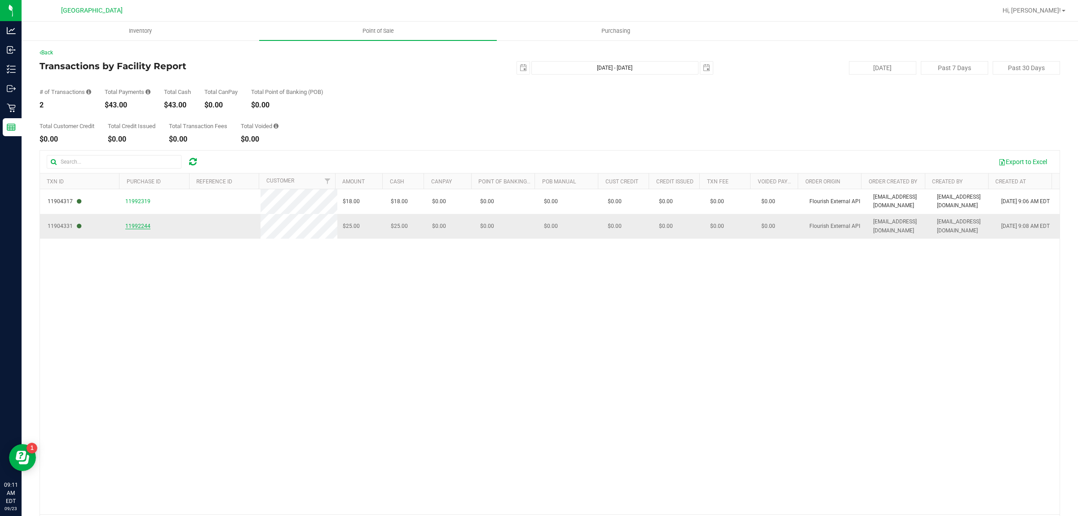
click at [131, 227] on span "11992244" at bounding box center [137, 226] width 25 height 6
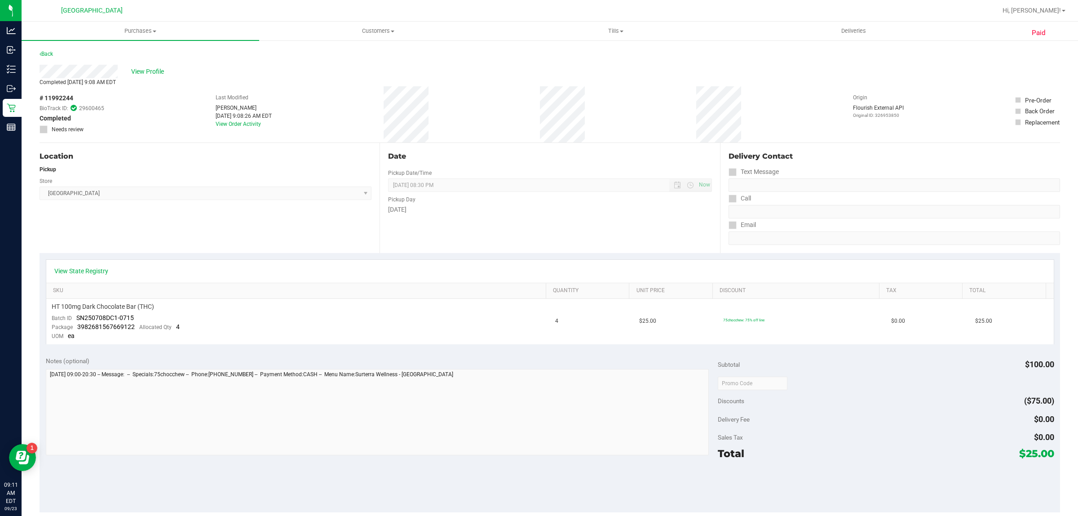
click at [304, 353] on div "Notes (optional) Subtotal $100.00 Discounts ($75.00) Delivery Fee $0.00 Sales T…" at bounding box center [550, 431] width 1021 height 162
click at [219, 354] on div "Notes (optional) Subtotal $100.00 Discounts ($75.00) Delivery Fee $0.00 Sales T…" at bounding box center [550, 431] width 1021 height 162
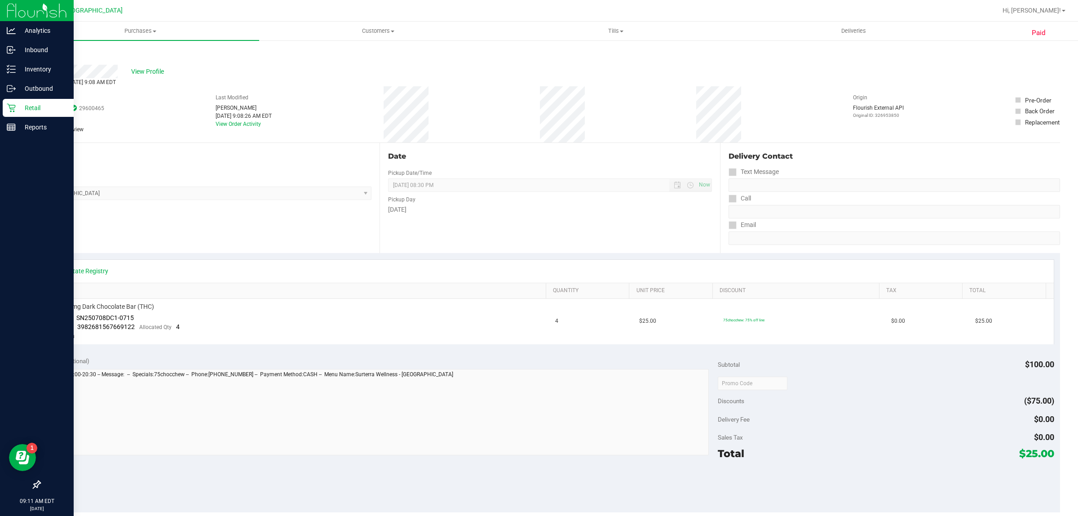
click at [16, 102] on p "Retail" at bounding box center [43, 107] width 54 height 11
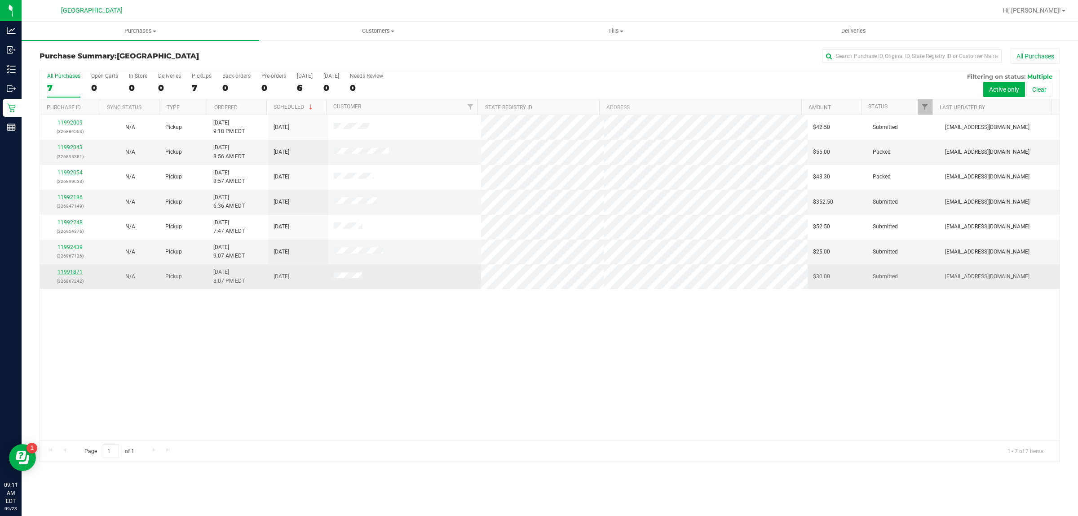
click at [77, 271] on link "11991871" at bounding box center [70, 272] width 25 height 6
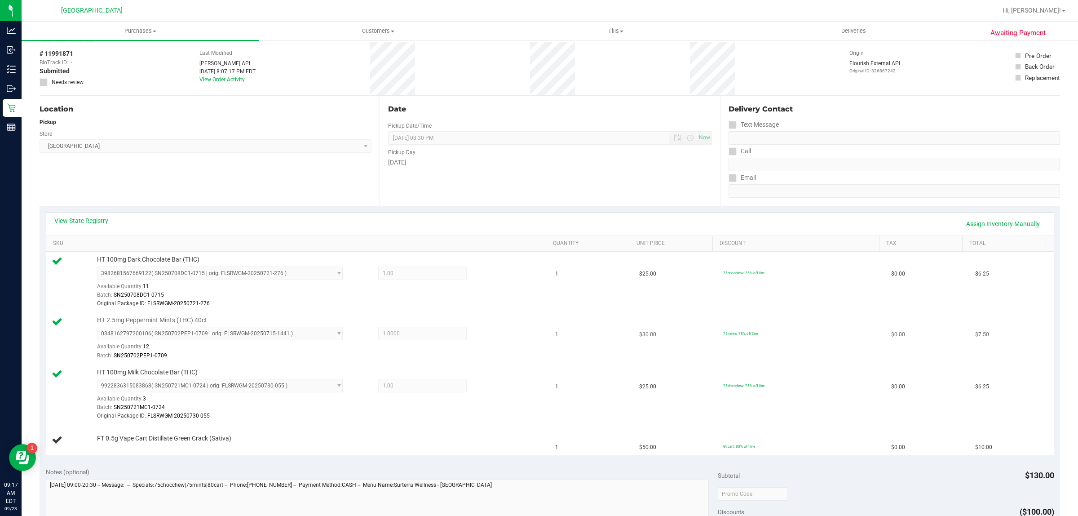
scroll to position [56, 0]
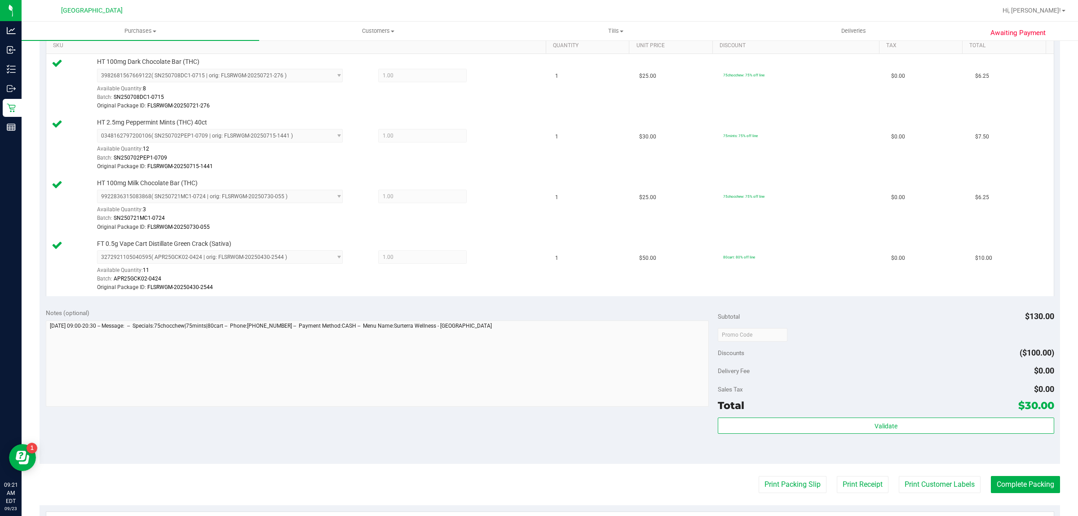
scroll to position [337, 0]
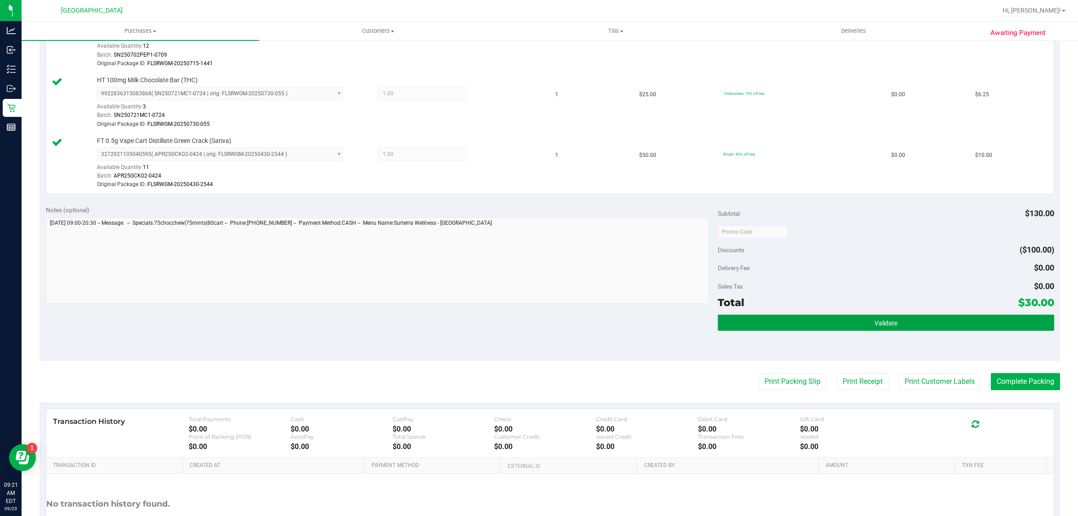
drag, startPoint x: 840, startPoint y: 320, endPoint x: 834, endPoint y: 313, distance: 9.9
click at [841, 320] on button "Validate" at bounding box center [886, 323] width 336 height 16
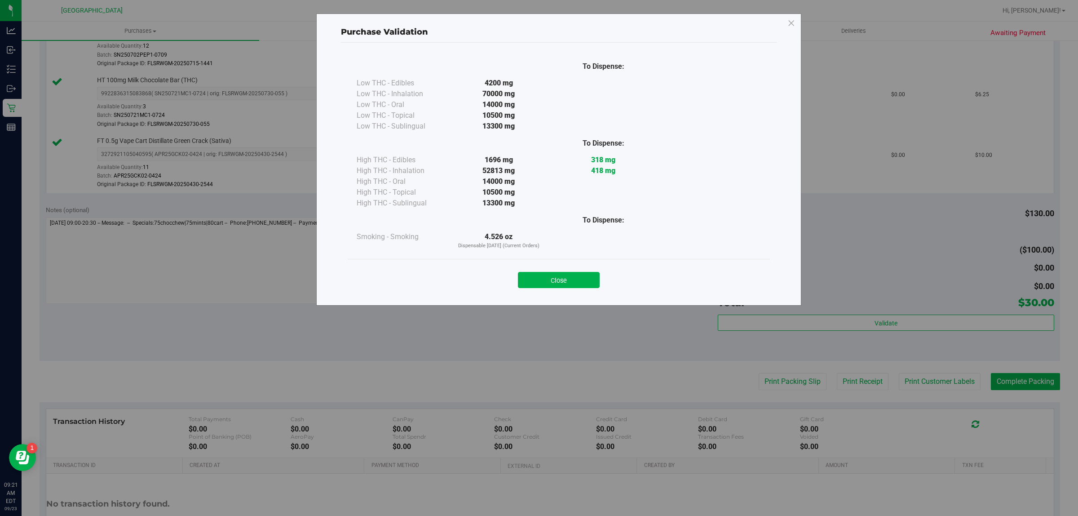
click at [956, 389] on div "Purchase Validation To Dispense: Low THC - Edibles 4200 mg" at bounding box center [542, 258] width 1085 height 516
click at [571, 271] on div "Close" at bounding box center [559, 277] width 409 height 22
click at [587, 281] on button "Close" at bounding box center [559, 280] width 82 height 16
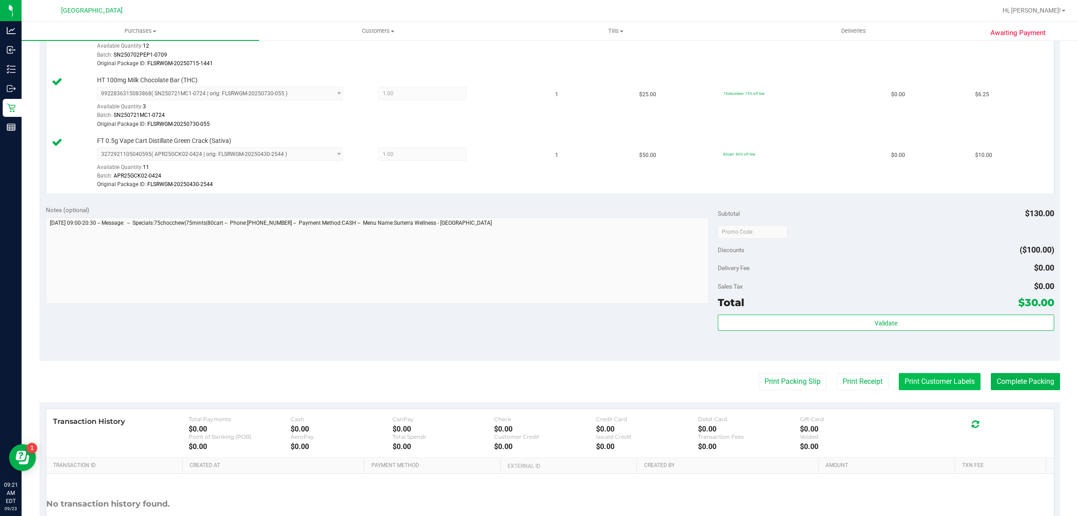
click at [917, 378] on button "Print Customer Labels" at bounding box center [940, 381] width 82 height 17
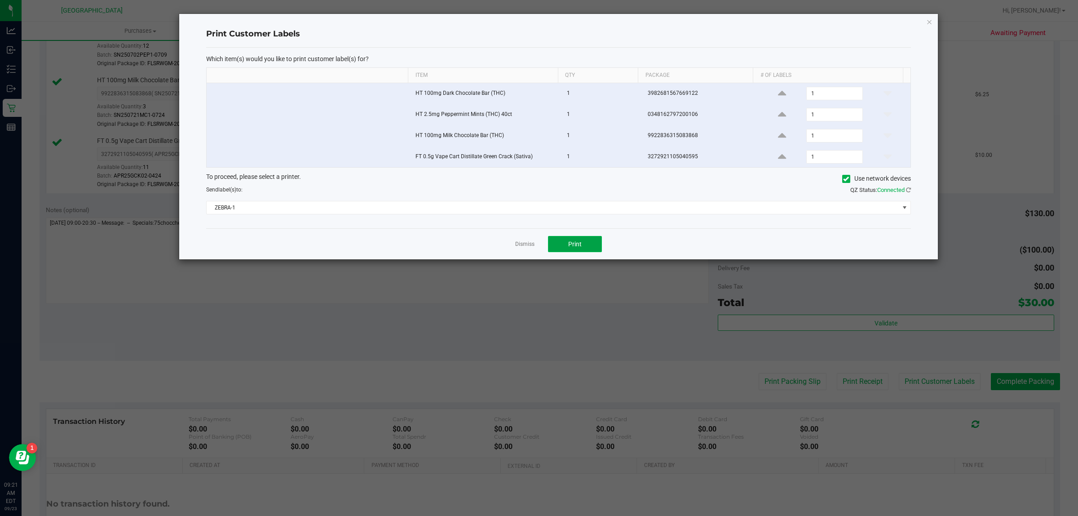
click at [567, 246] on button "Print" at bounding box center [575, 244] width 54 height 16
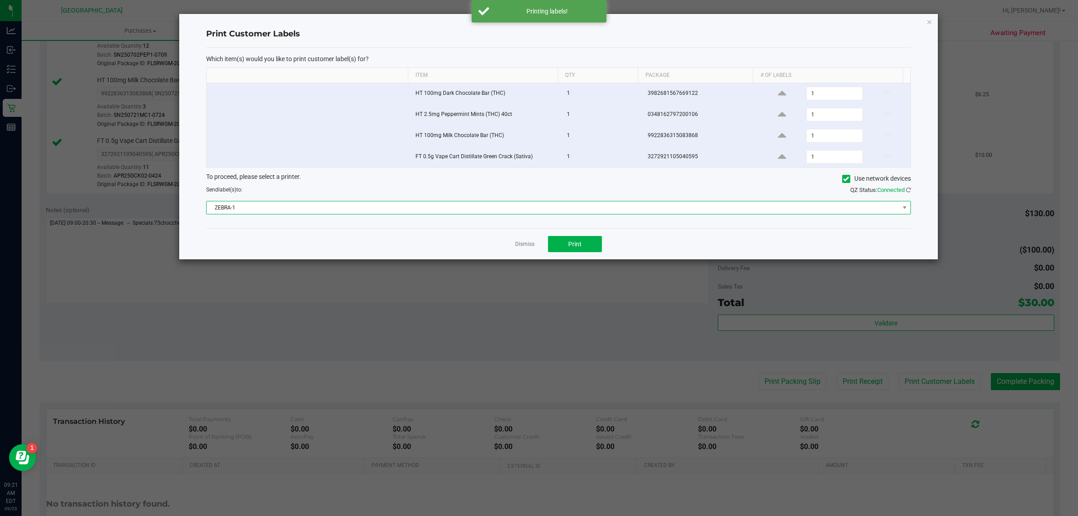
click at [519, 210] on span "ZEBRA-1" at bounding box center [553, 207] width 693 height 13
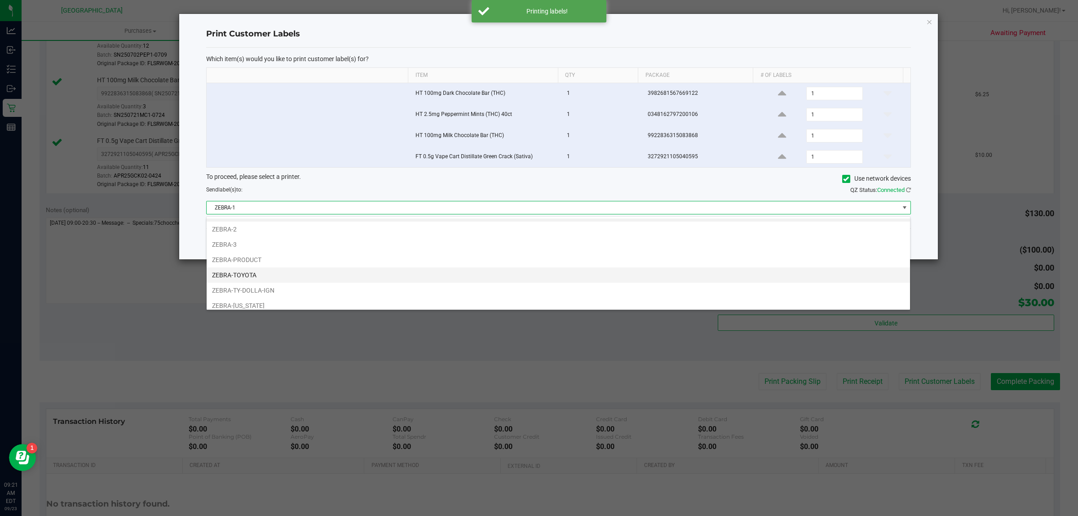
scroll to position [18, 0]
click at [297, 272] on li "ZEBRA-TOYOTA" at bounding box center [559, 269] width 704 height 15
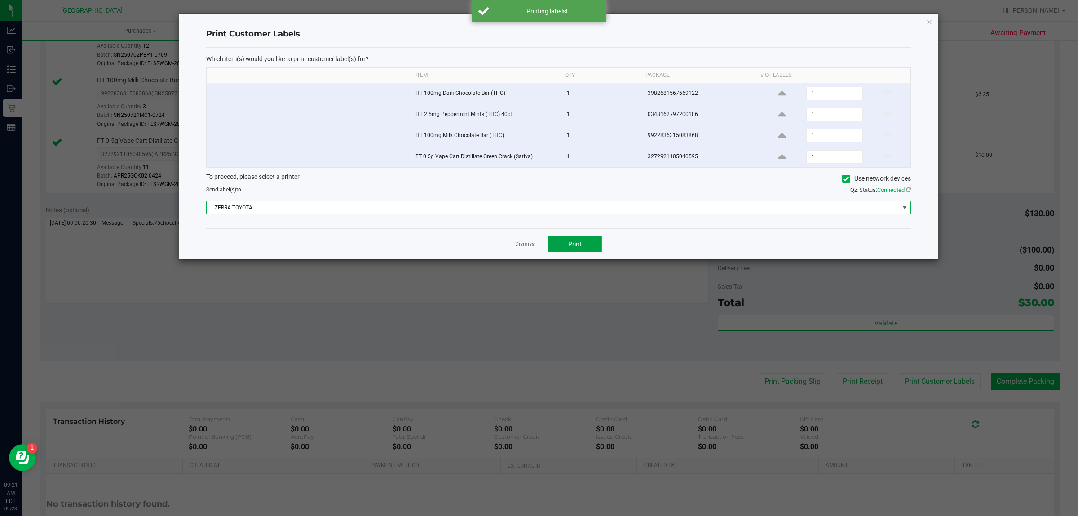
click at [594, 237] on button "Print" at bounding box center [575, 244] width 54 height 16
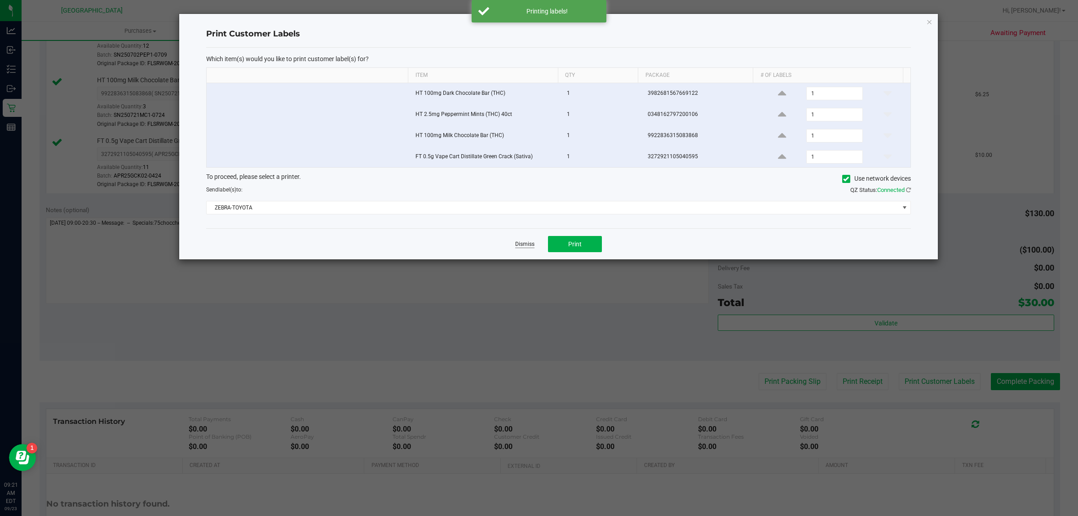
click at [518, 246] on link "Dismiss" at bounding box center [524, 244] width 19 height 8
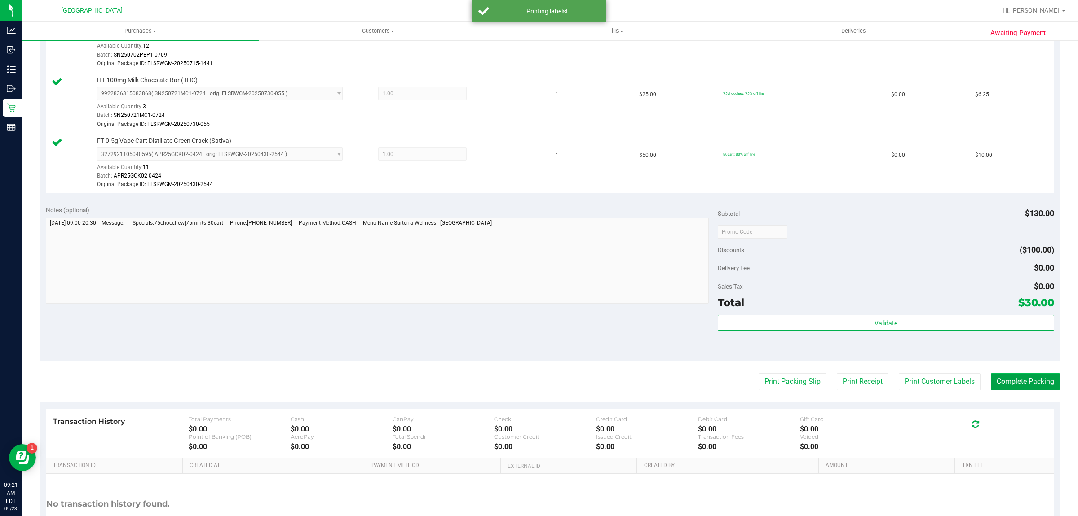
click at [1007, 378] on button "Complete Packing" at bounding box center [1025, 381] width 69 height 17
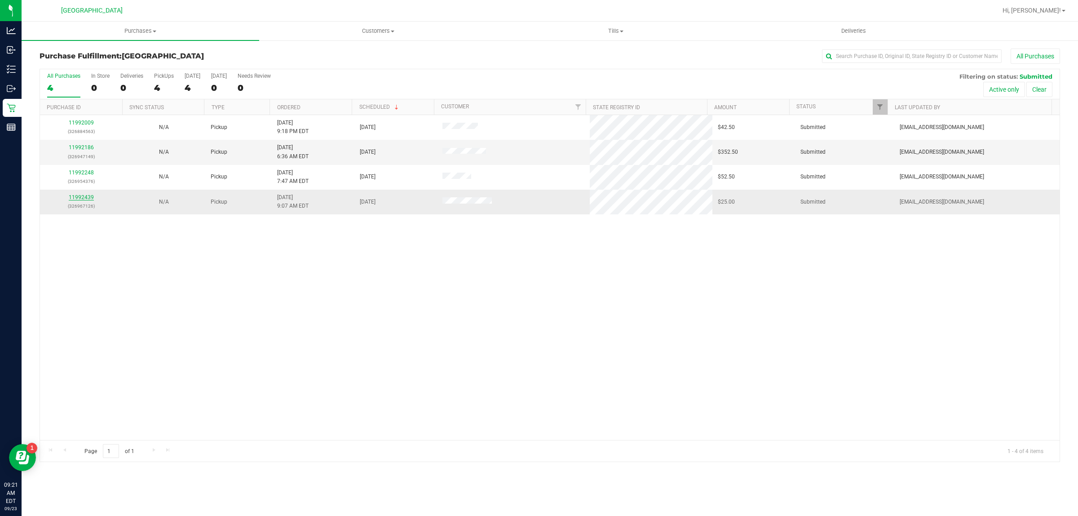
click at [81, 196] on link "11992439" at bounding box center [81, 197] width 25 height 6
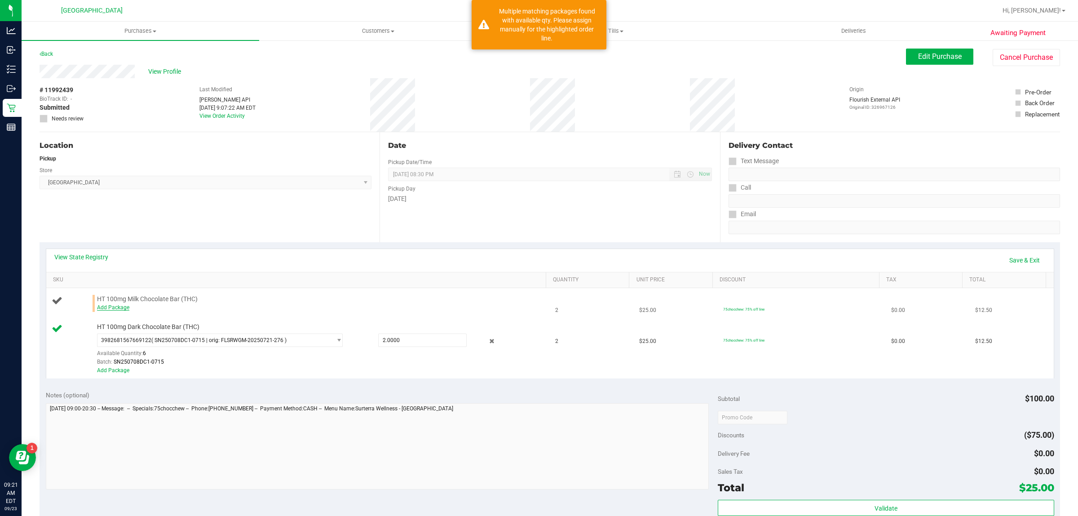
click at [120, 308] on link "Add Package" at bounding box center [113, 307] width 32 height 6
click at [172, 313] on span "Select Package" at bounding box center [215, 309] width 234 height 13
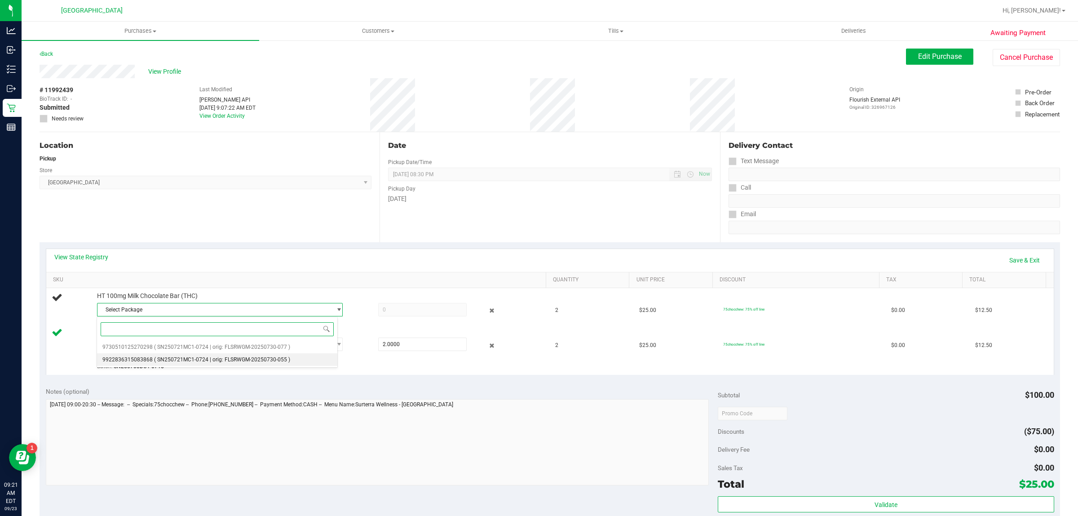
click at [180, 359] on span "( SN250721MC1-0724 | orig: FLSRWGM-20250730-055 )" at bounding box center [222, 359] width 136 height 6
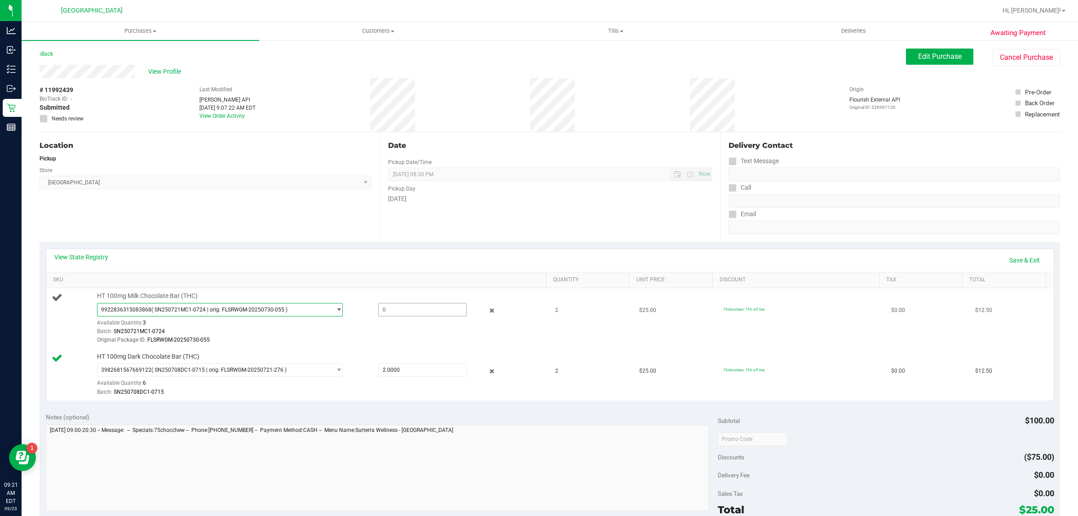
click at [390, 309] on span at bounding box center [422, 309] width 89 height 13
type input "2"
type input "2.0000"
click at [372, 224] on div "Location Pickup Store Boynton Beach WC Select Store Bonita Springs WC Boynton B…" at bounding box center [210, 187] width 340 height 110
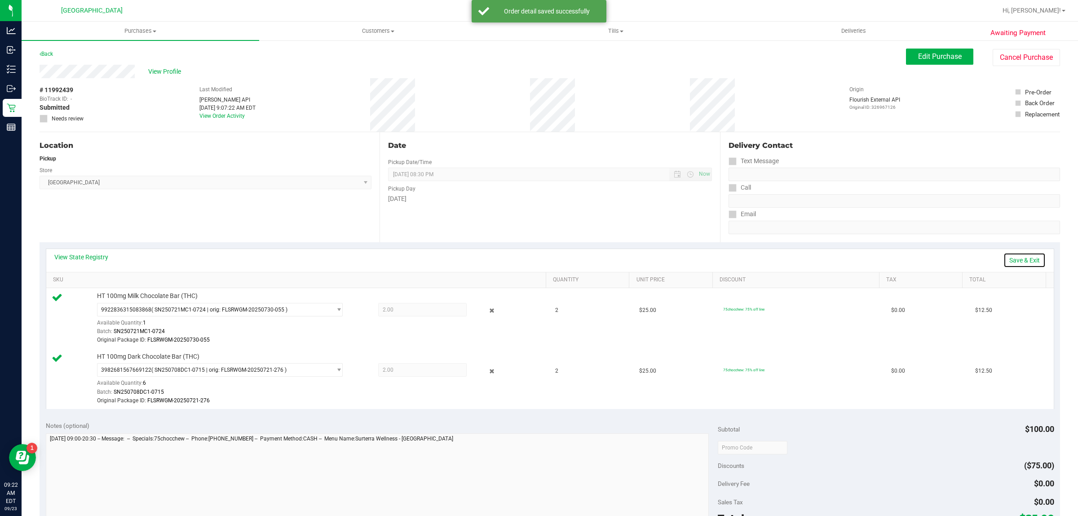
click at [1025, 258] on link "Save & Exit" at bounding box center [1025, 260] width 42 height 15
click at [1024, 258] on link "Assign Inventory Manually" at bounding box center [1003, 260] width 85 height 15
click at [1021, 258] on link "Save & Exit" at bounding box center [1025, 260] width 42 height 15
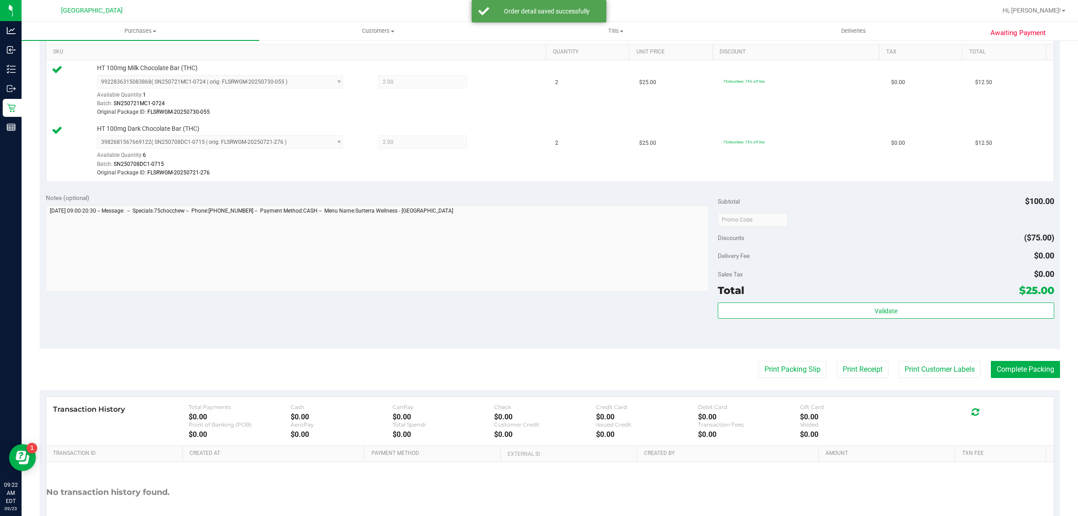
scroll to position [281, 0]
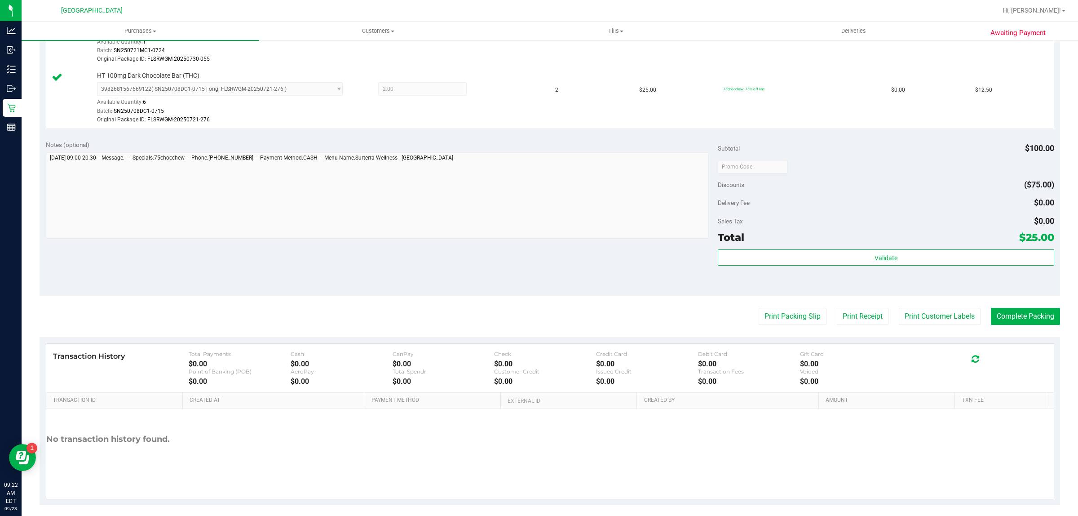
click at [888, 275] on div "Validate" at bounding box center [886, 269] width 336 height 40
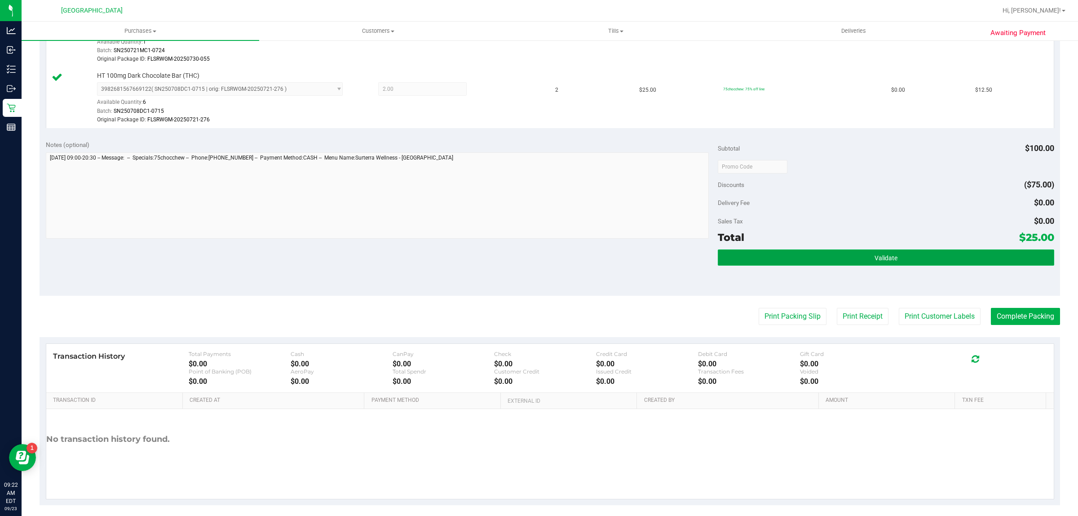
click at [899, 255] on button "Validate" at bounding box center [886, 257] width 336 height 16
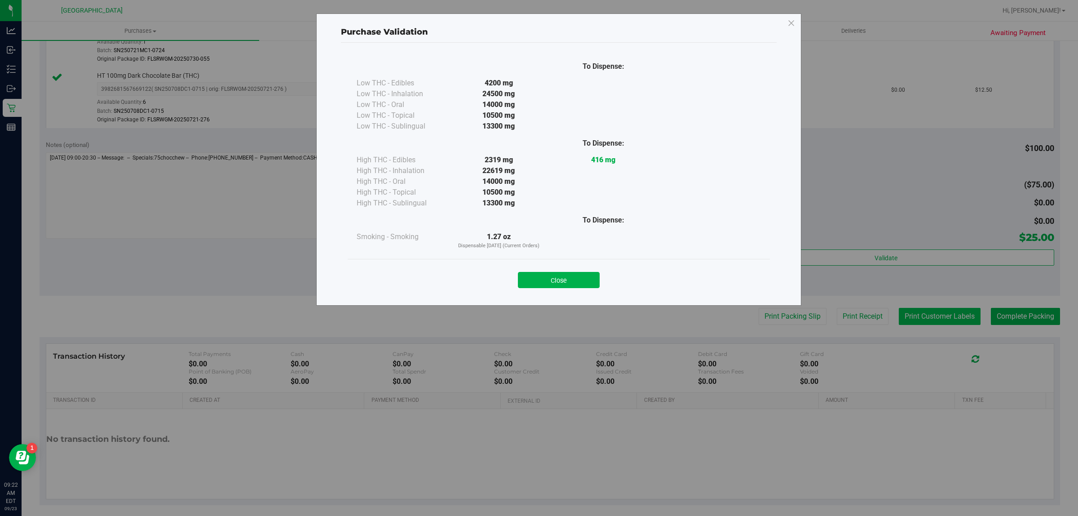
click at [918, 321] on div "Purchase Validation To Dispense: Low THC - Edibles 4200 mg" at bounding box center [542, 258] width 1085 height 516
drag, startPoint x: 555, startPoint y: 277, endPoint x: 618, endPoint y: 281, distance: 63.0
click at [555, 277] on button "Close" at bounding box center [559, 280] width 82 height 16
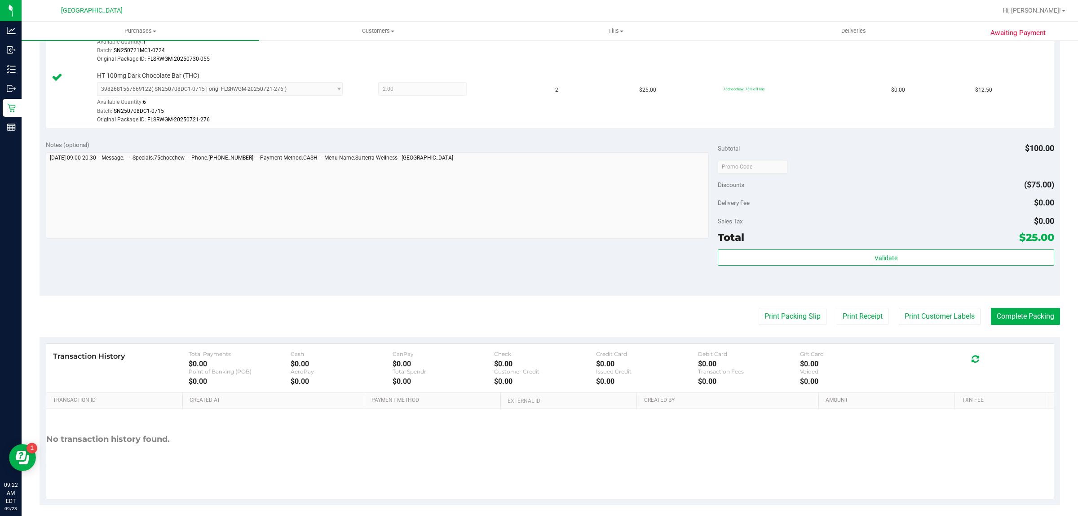
click at [915, 306] on purchase-details "Back Edit Purchase Cancel Purchase View Profile # 11992439 BioTrack ID: - Submi…" at bounding box center [550, 136] width 1021 height 737
click at [920, 315] on button "Print Customer Labels" at bounding box center [940, 316] width 82 height 17
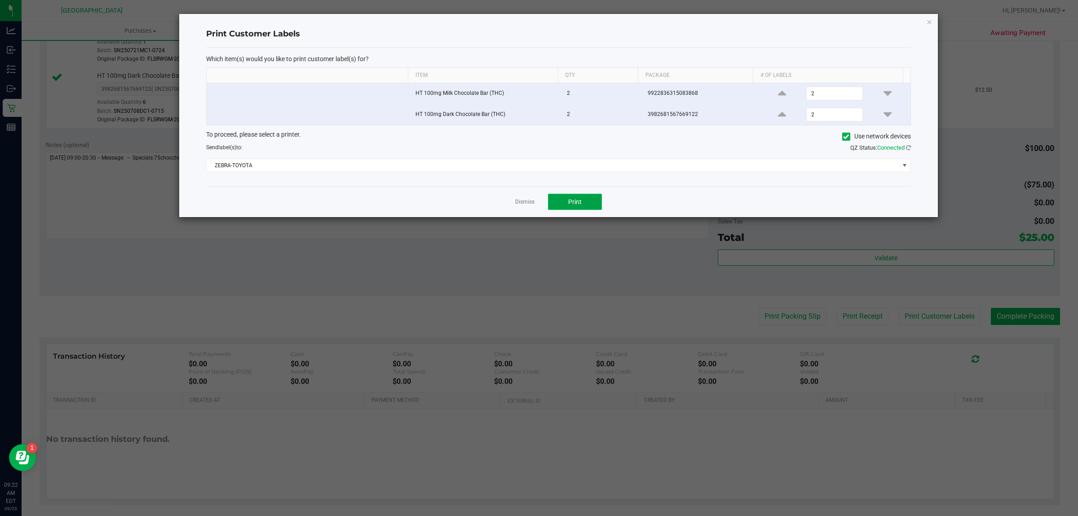
click at [572, 202] on span "Print" at bounding box center [574, 201] width 13 height 7
click at [526, 204] on link "Dismiss" at bounding box center [524, 202] width 19 height 8
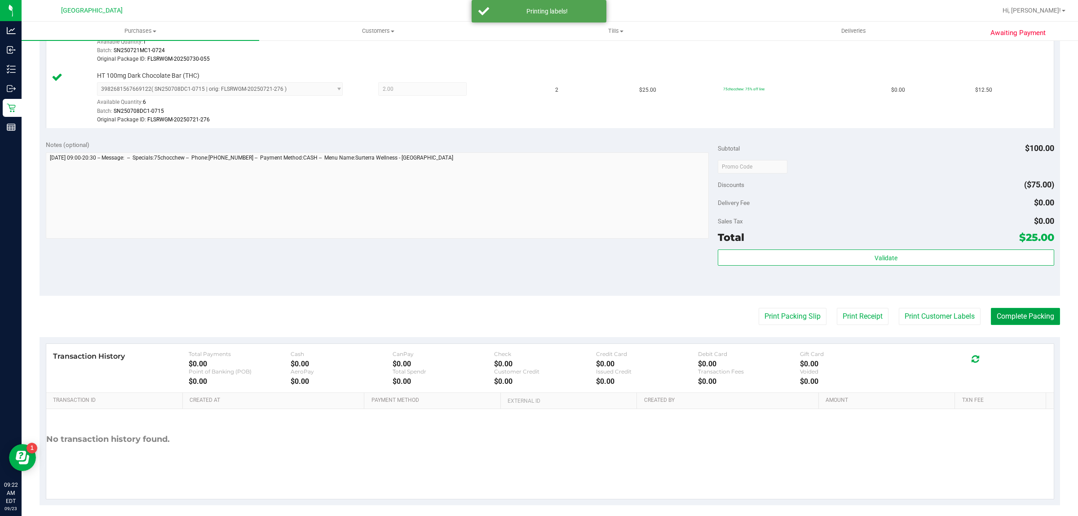
click at [1020, 324] on button "Complete Packing" at bounding box center [1025, 316] width 69 height 17
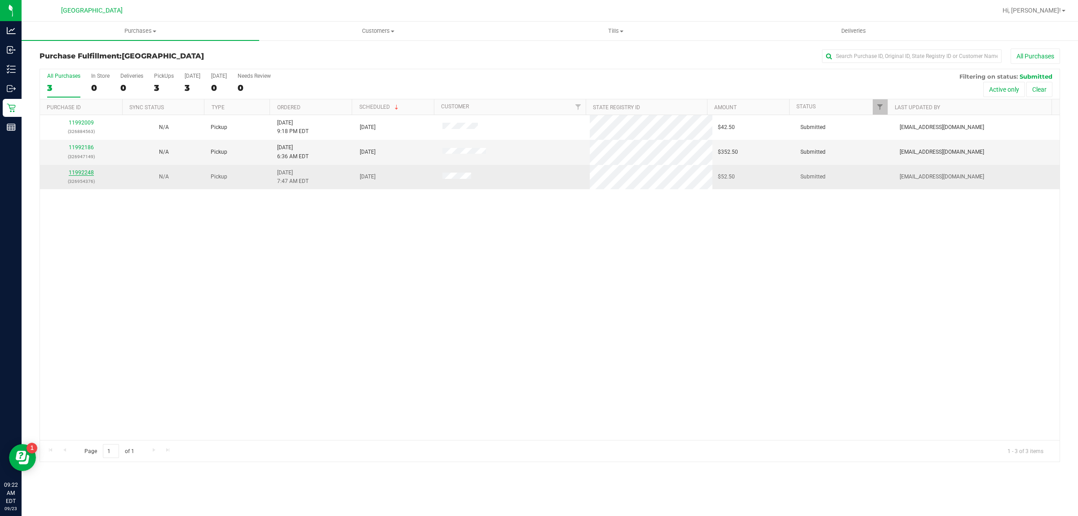
click at [91, 175] on link "11992248" at bounding box center [81, 172] width 25 height 6
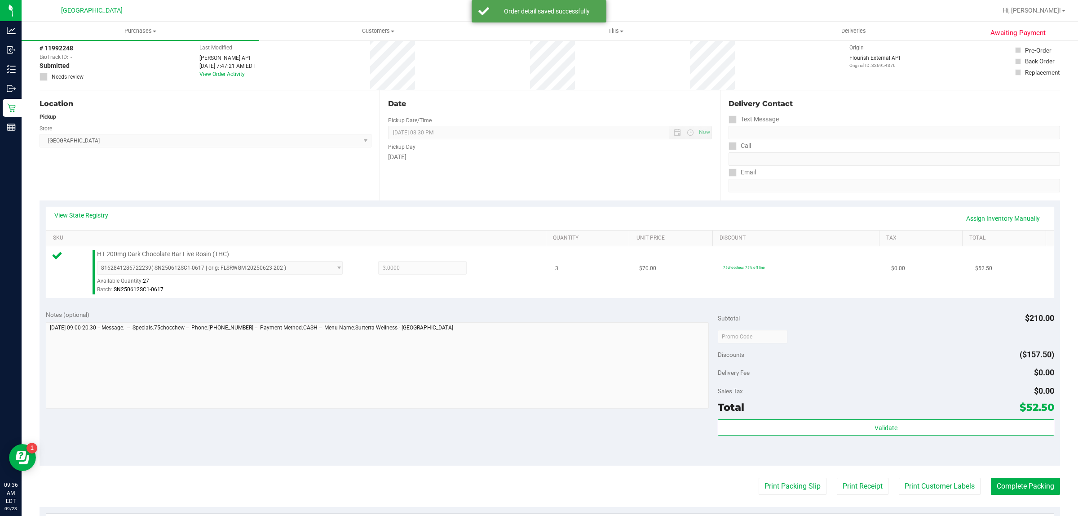
scroll to position [112, 0]
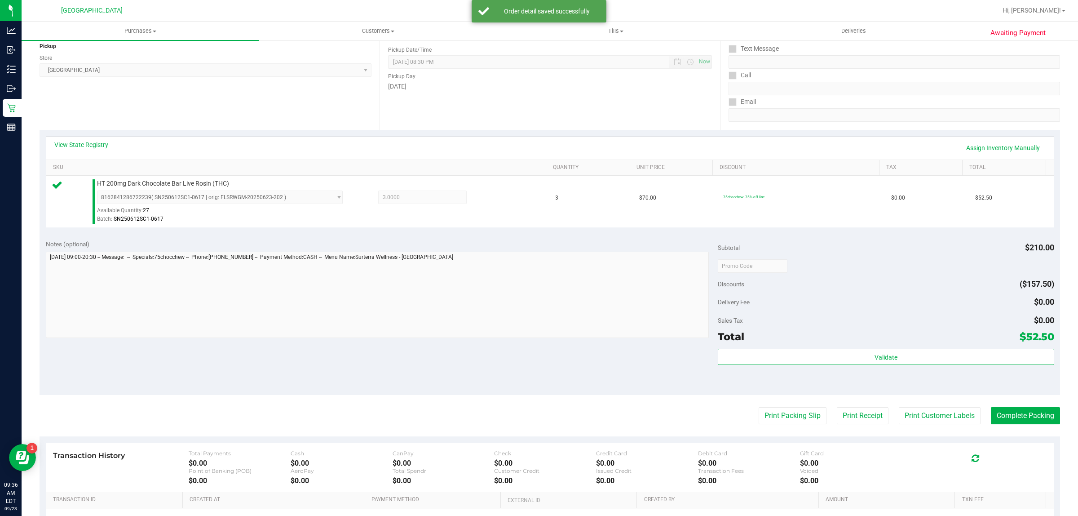
click at [829, 340] on div "Total $52.50" at bounding box center [886, 336] width 336 height 16
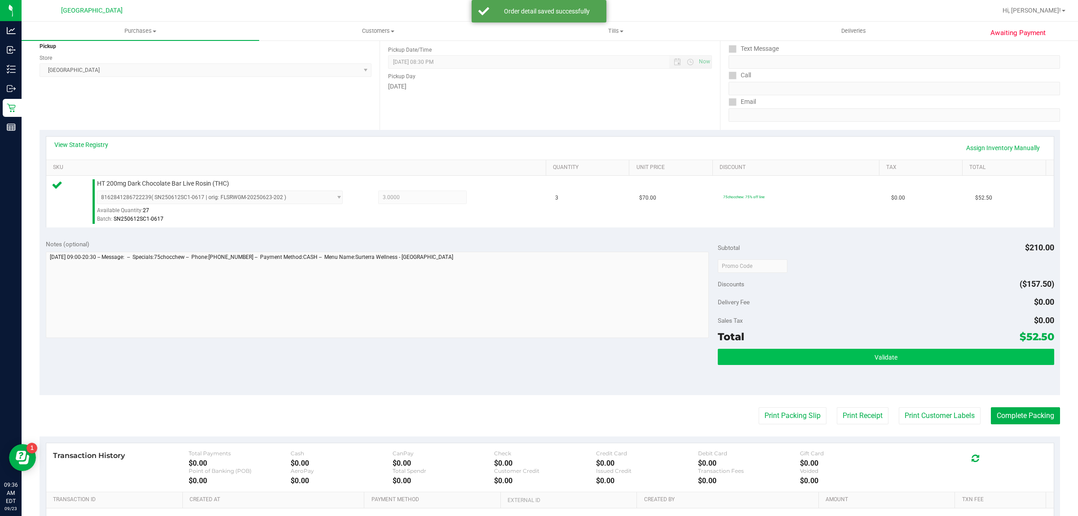
drag, startPoint x: 833, startPoint y: 342, endPoint x: 848, endPoint y: 361, distance: 24.6
click at [834, 342] on div "Total $52.50" at bounding box center [886, 336] width 336 height 16
drag, startPoint x: 849, startPoint y: 361, endPoint x: 816, endPoint y: 350, distance: 35.1
click at [850, 361] on button "Validate" at bounding box center [886, 357] width 336 height 16
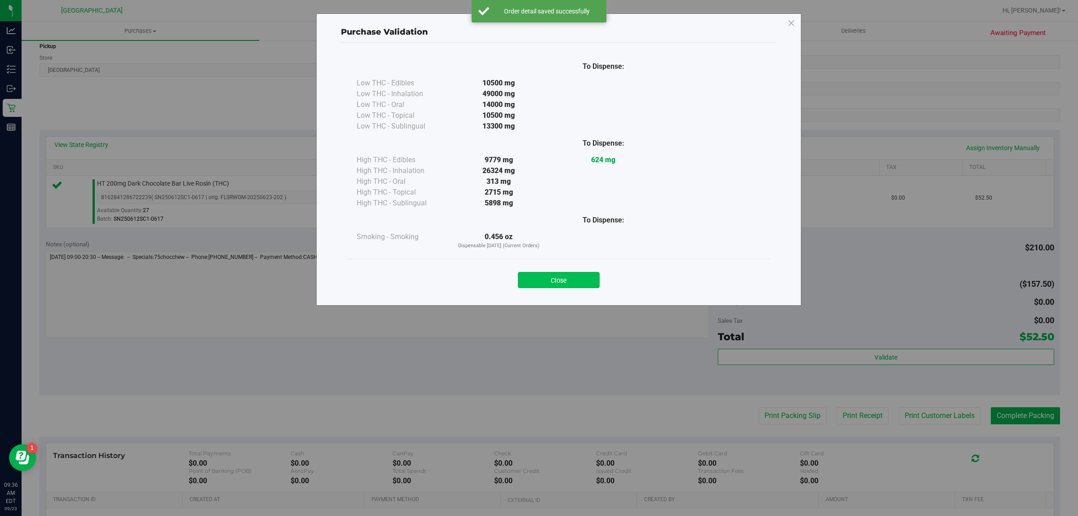
click at [571, 279] on button "Close" at bounding box center [559, 280] width 82 height 16
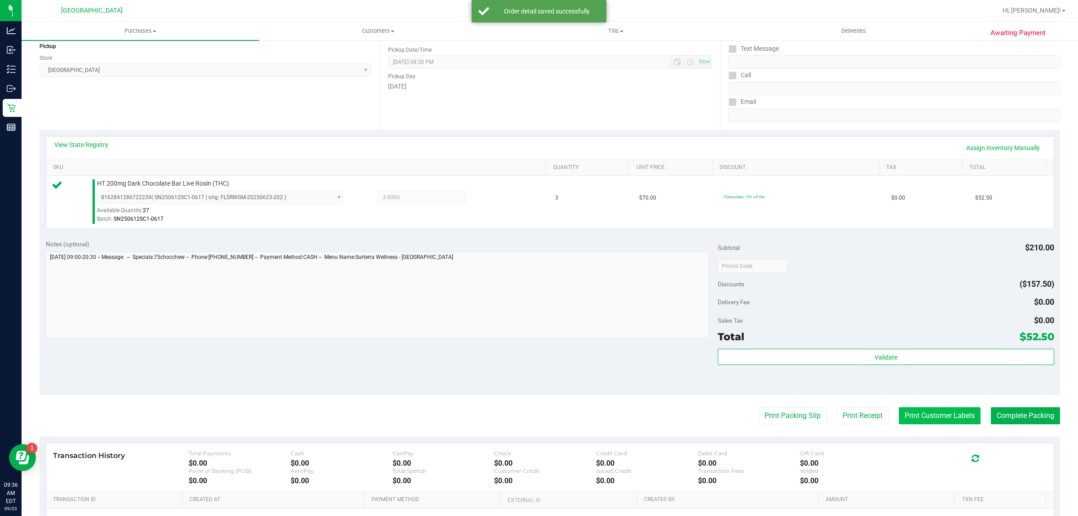
click at [914, 415] on button "Print Customer Labels" at bounding box center [940, 415] width 82 height 17
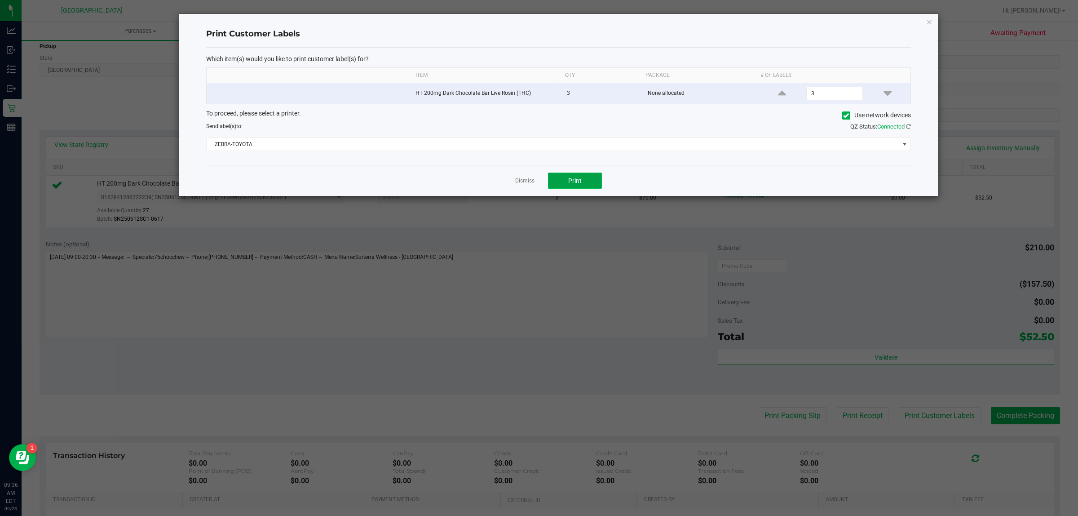
click at [583, 184] on button "Print" at bounding box center [575, 181] width 54 height 16
click at [536, 185] on div "Dismiss Print" at bounding box center [558, 180] width 705 height 31
click at [525, 180] on link "Dismiss" at bounding box center [524, 181] width 19 height 8
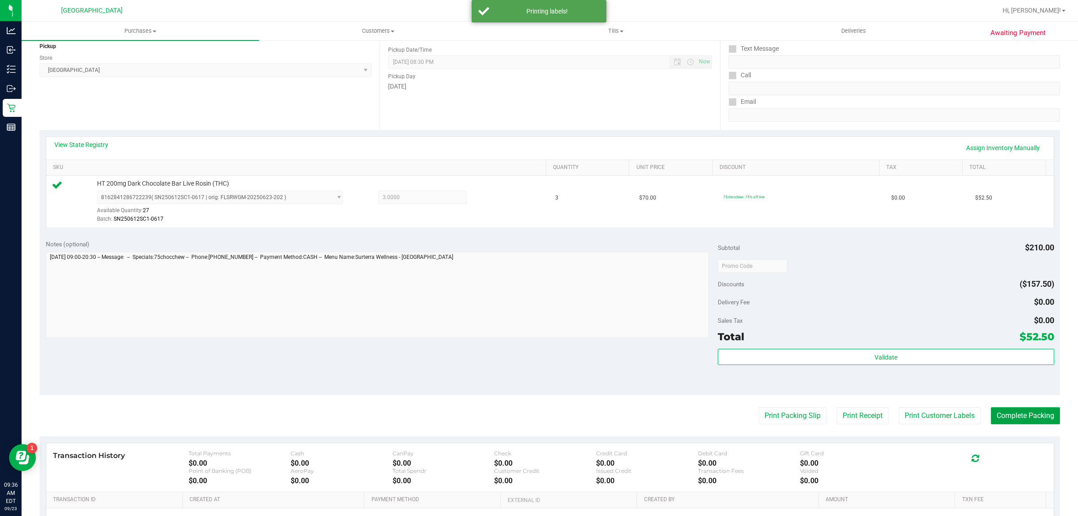
click at [996, 414] on button "Complete Packing" at bounding box center [1025, 415] width 69 height 17
